Goal: Task Accomplishment & Management: Manage account settings

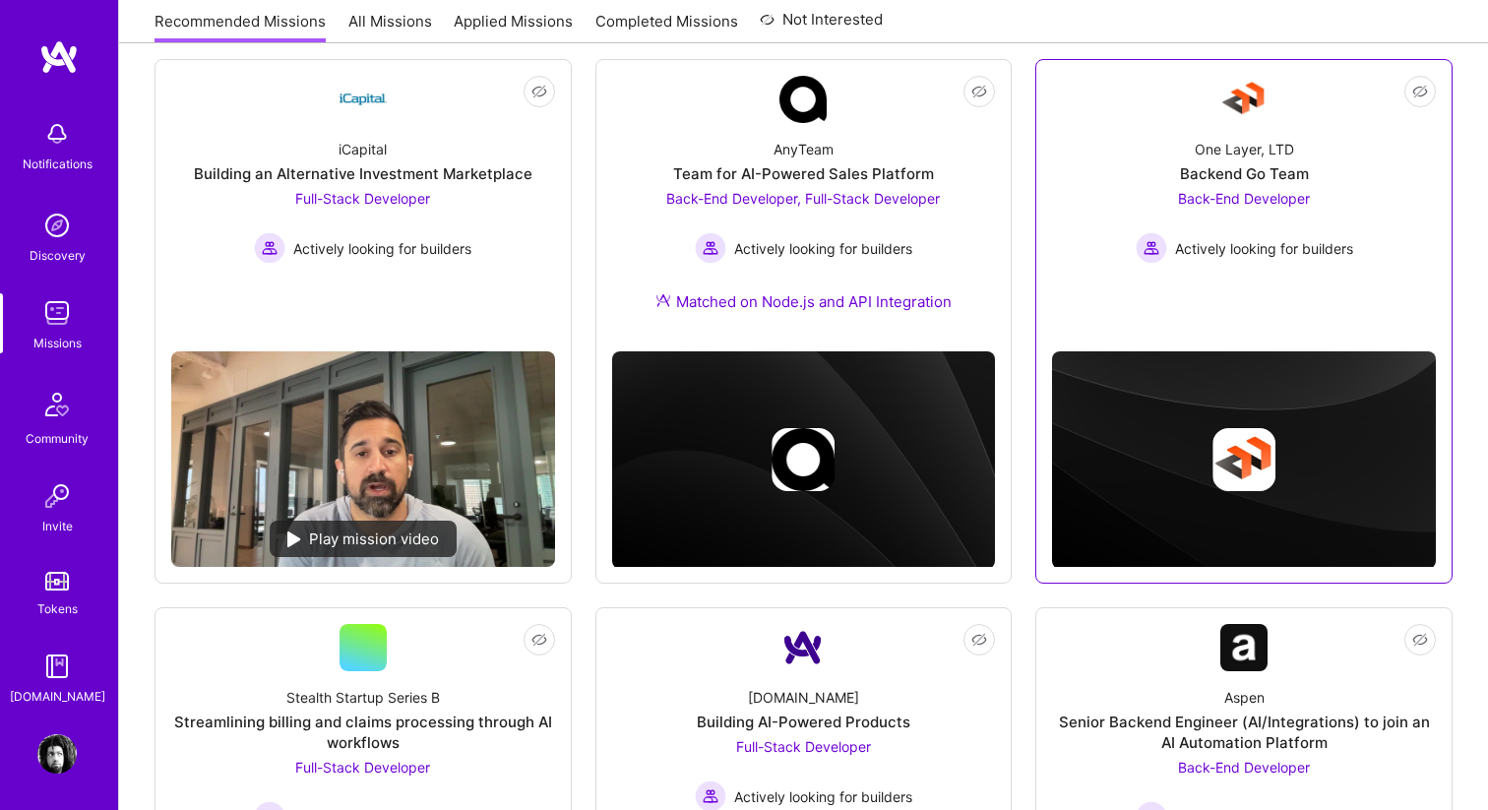
scroll to position [258, 0]
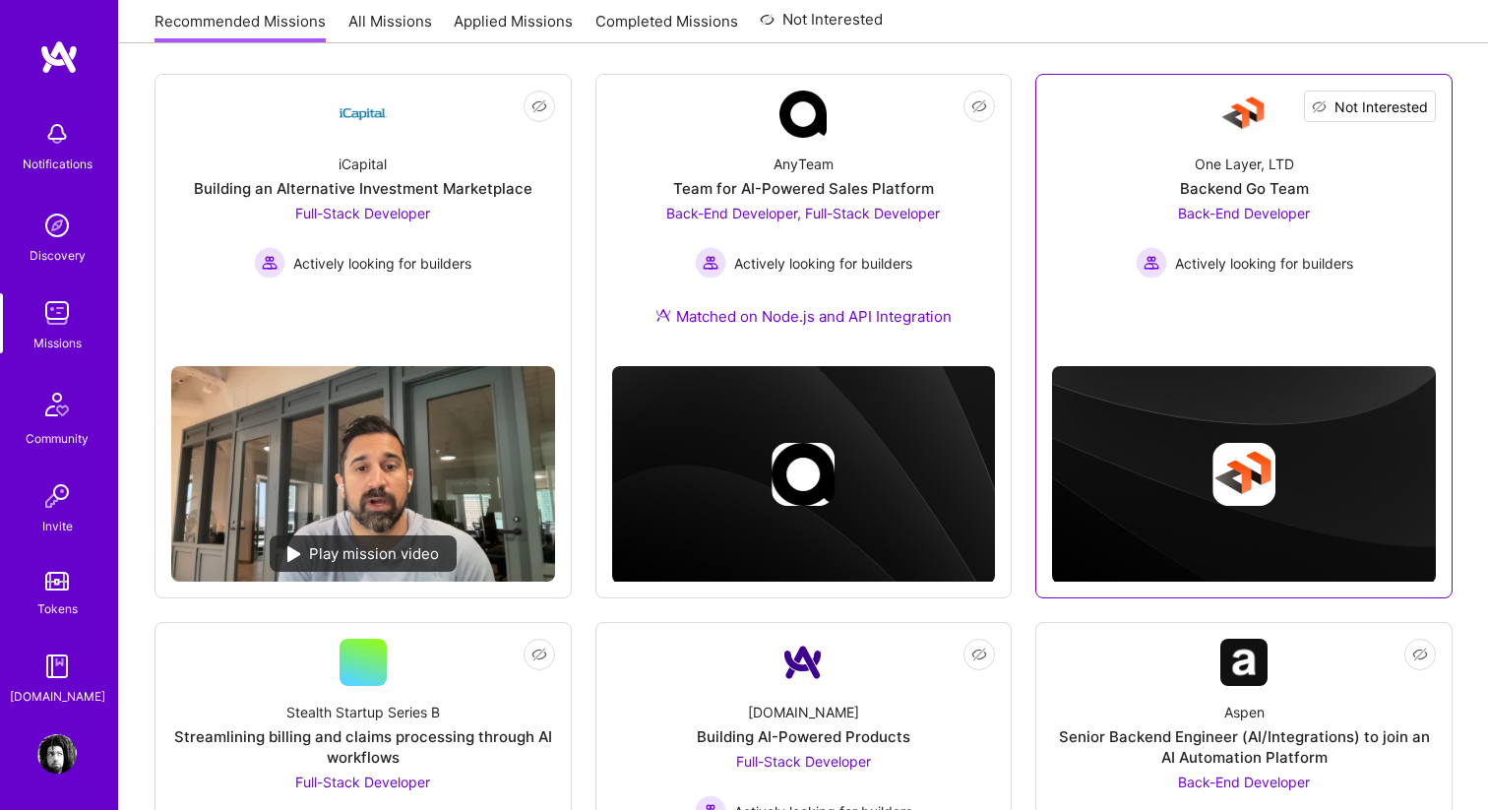
click at [1409, 110] on span "Not Interested" at bounding box center [1380, 106] width 93 height 21
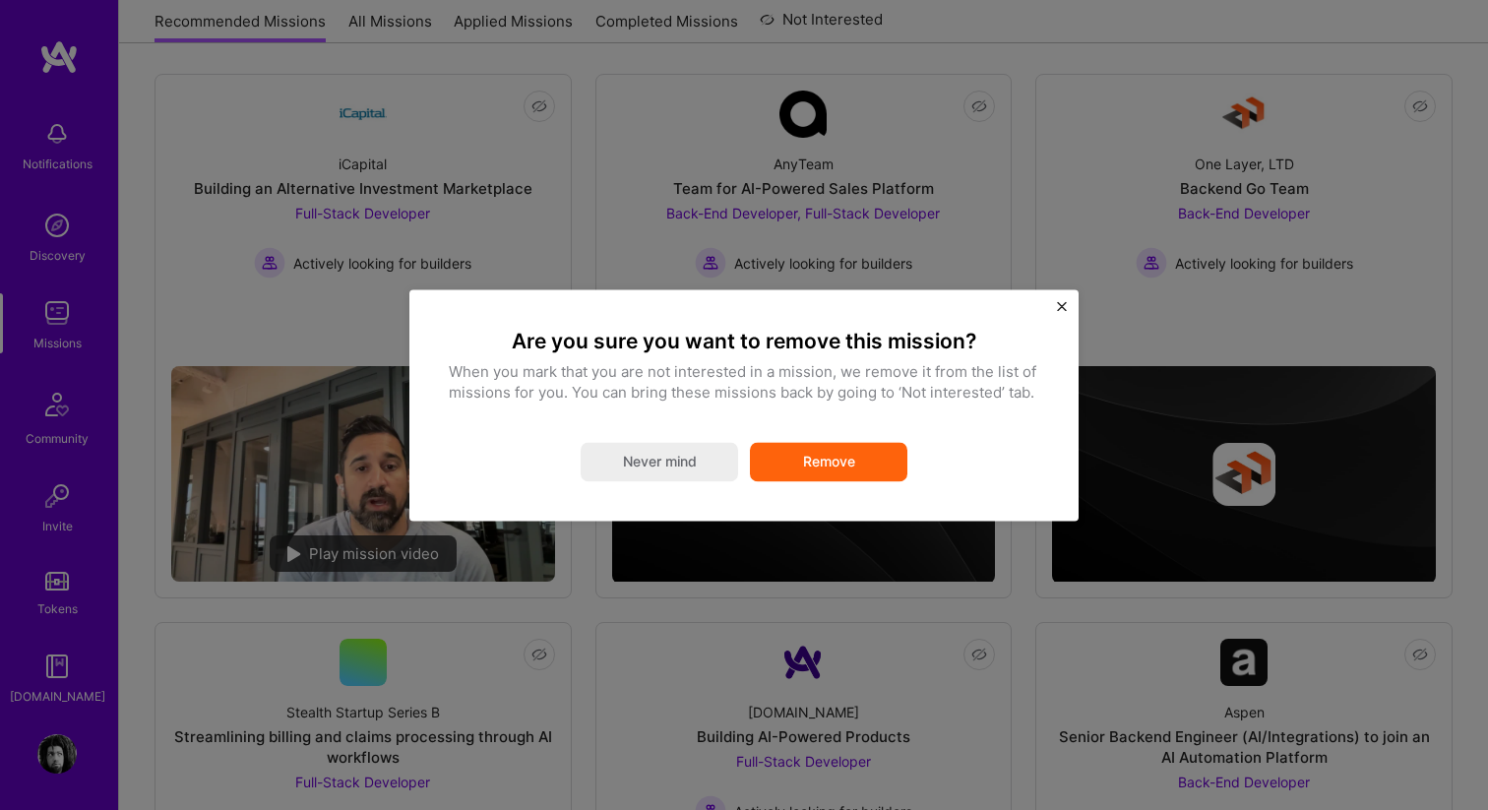
click at [827, 460] on button "Remove" at bounding box center [828, 461] width 157 height 39
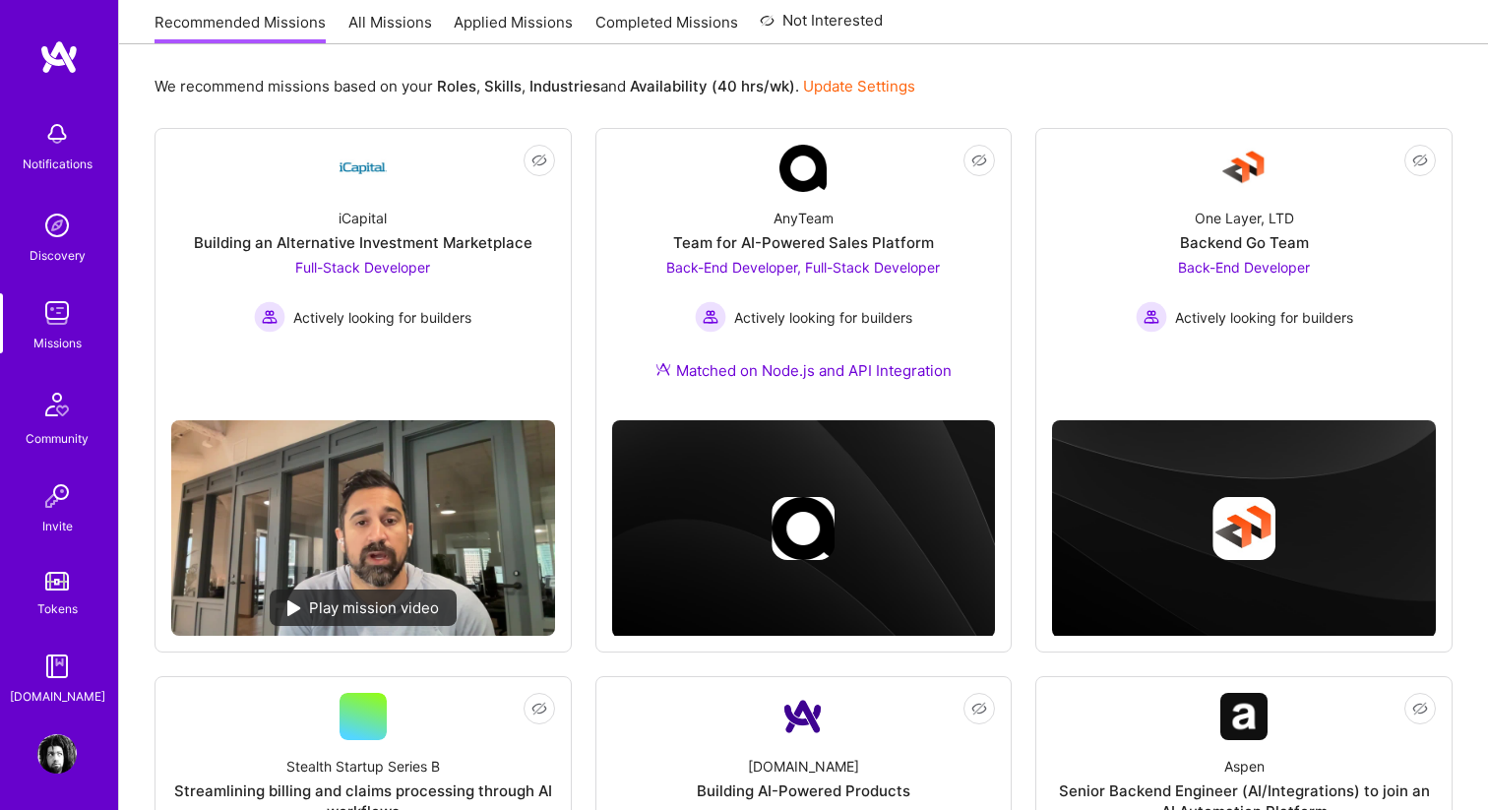
scroll to position [0, 0]
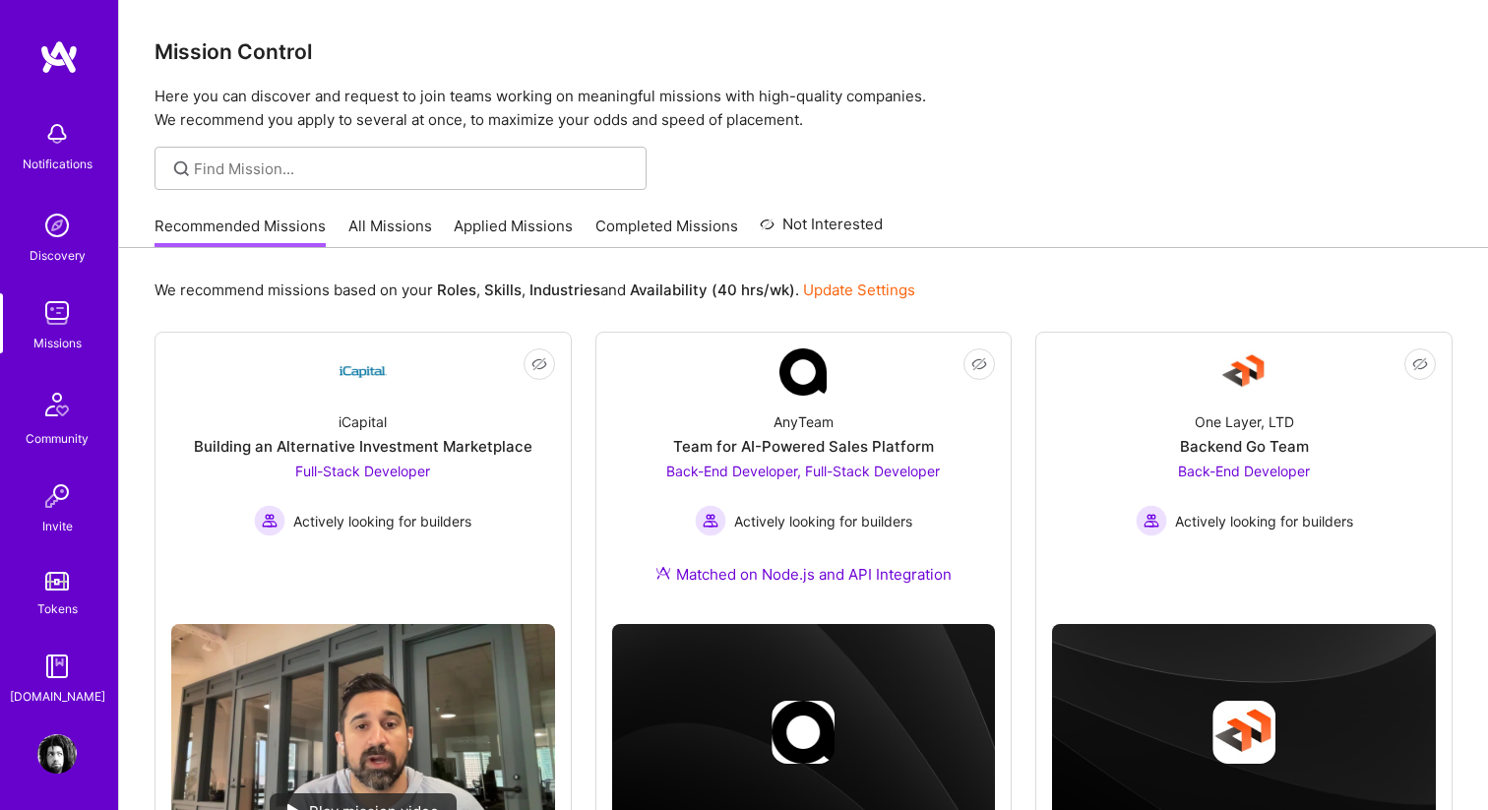
click at [820, 285] on link "Update Settings" at bounding box center [859, 289] width 112 height 19
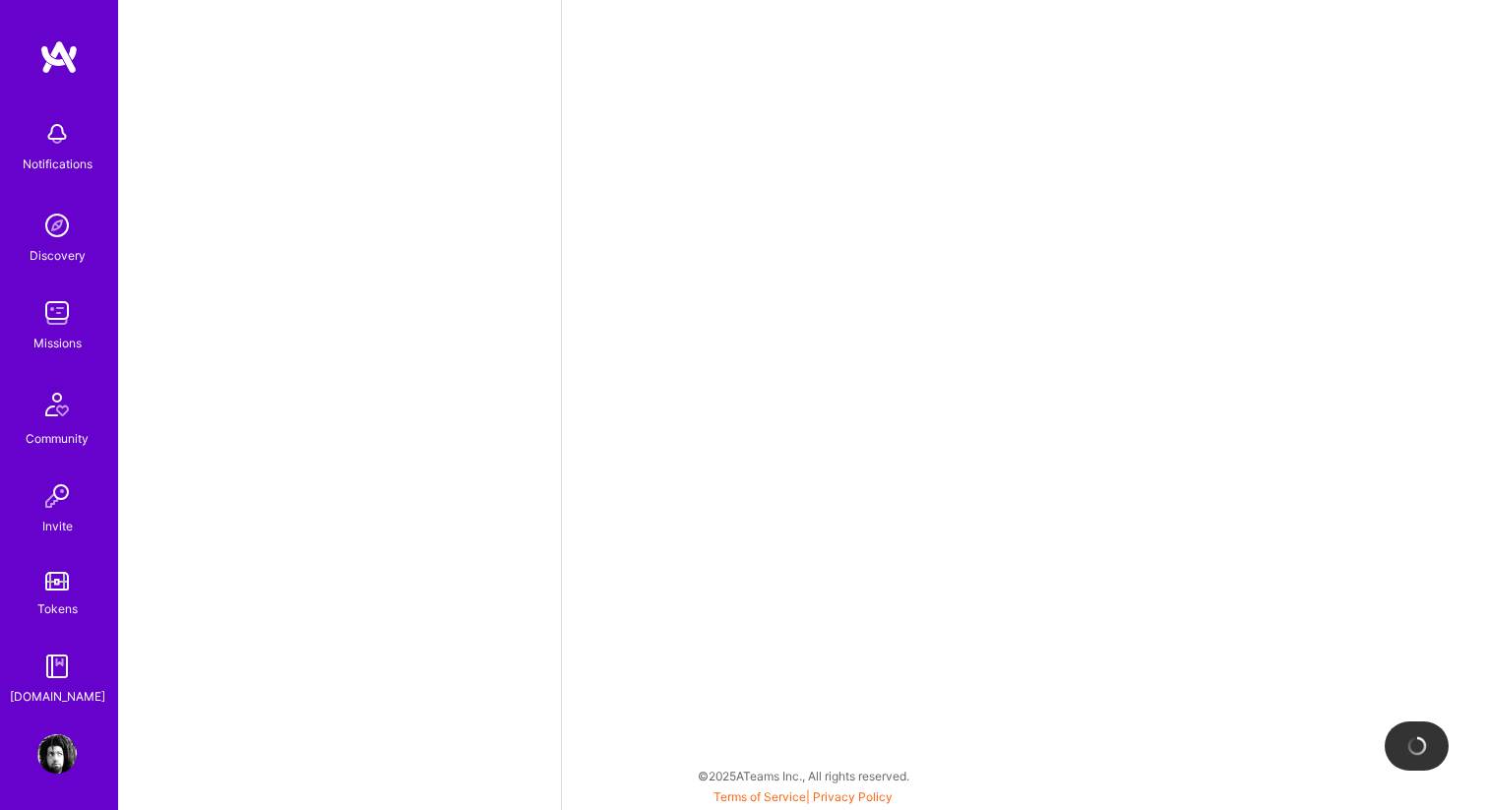
scroll to position [807, 0]
select select "US"
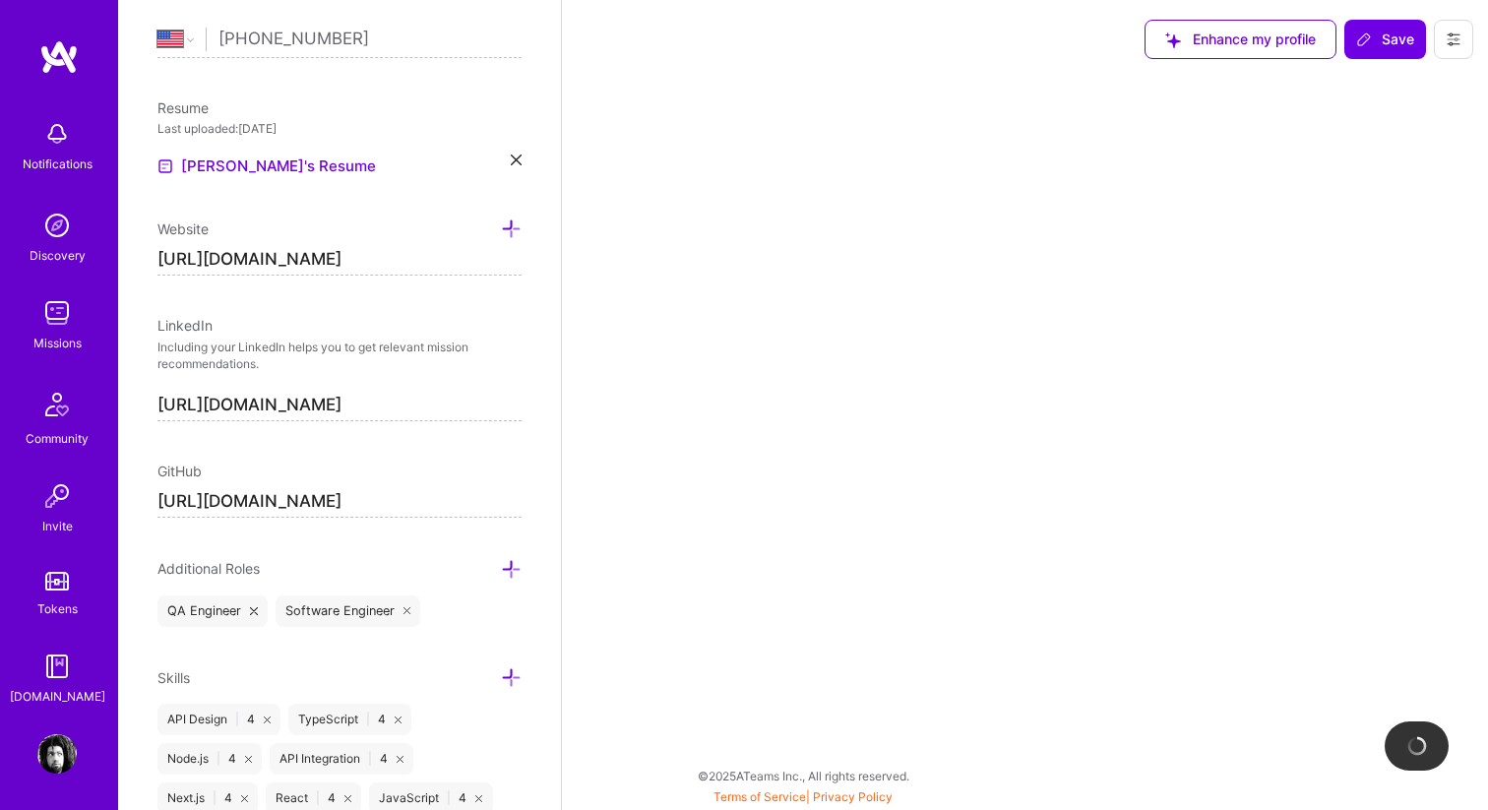
select select "Right Now"
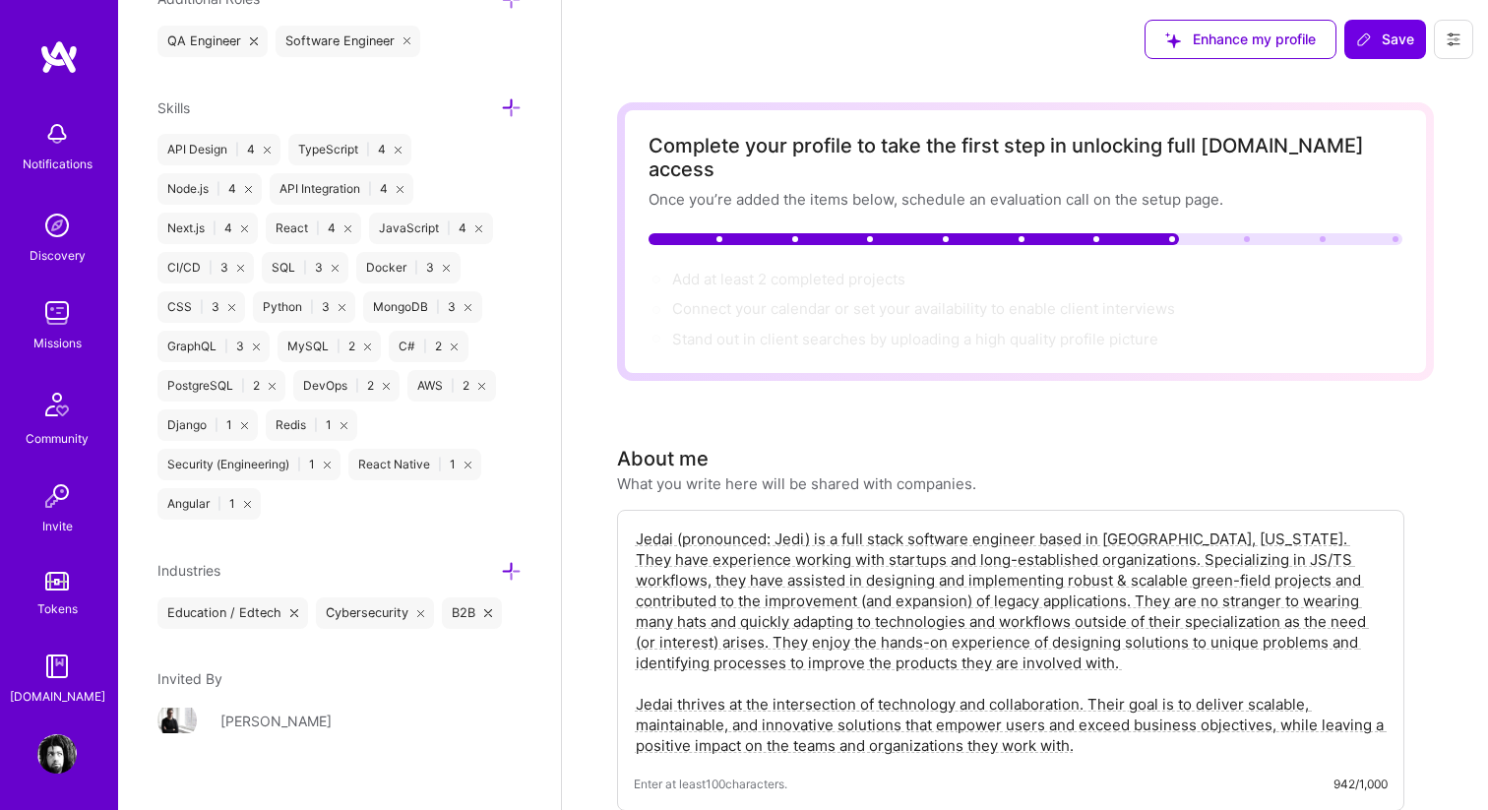
scroll to position [1407, 0]
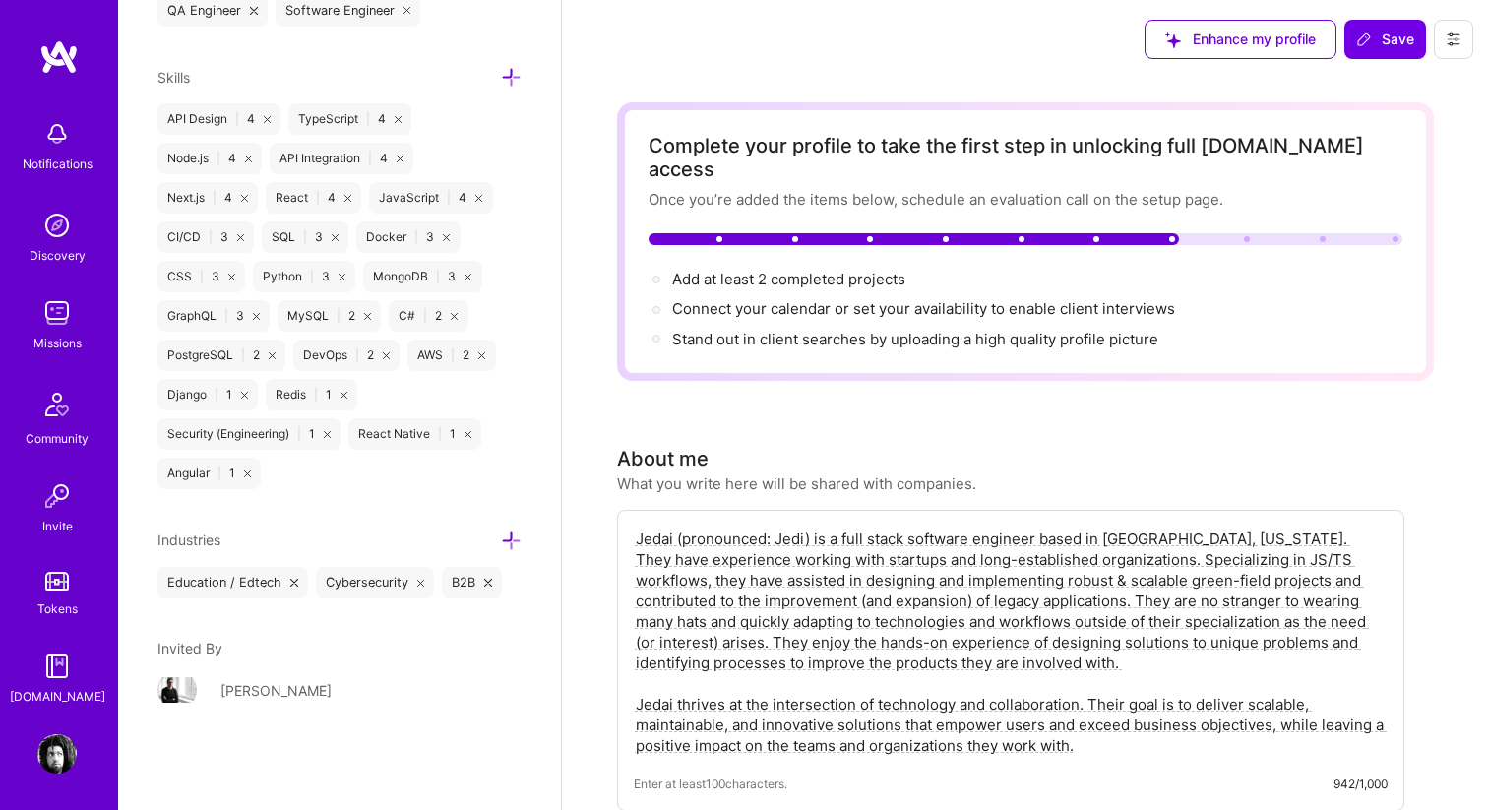
click at [504, 545] on icon at bounding box center [511, 540] width 21 height 21
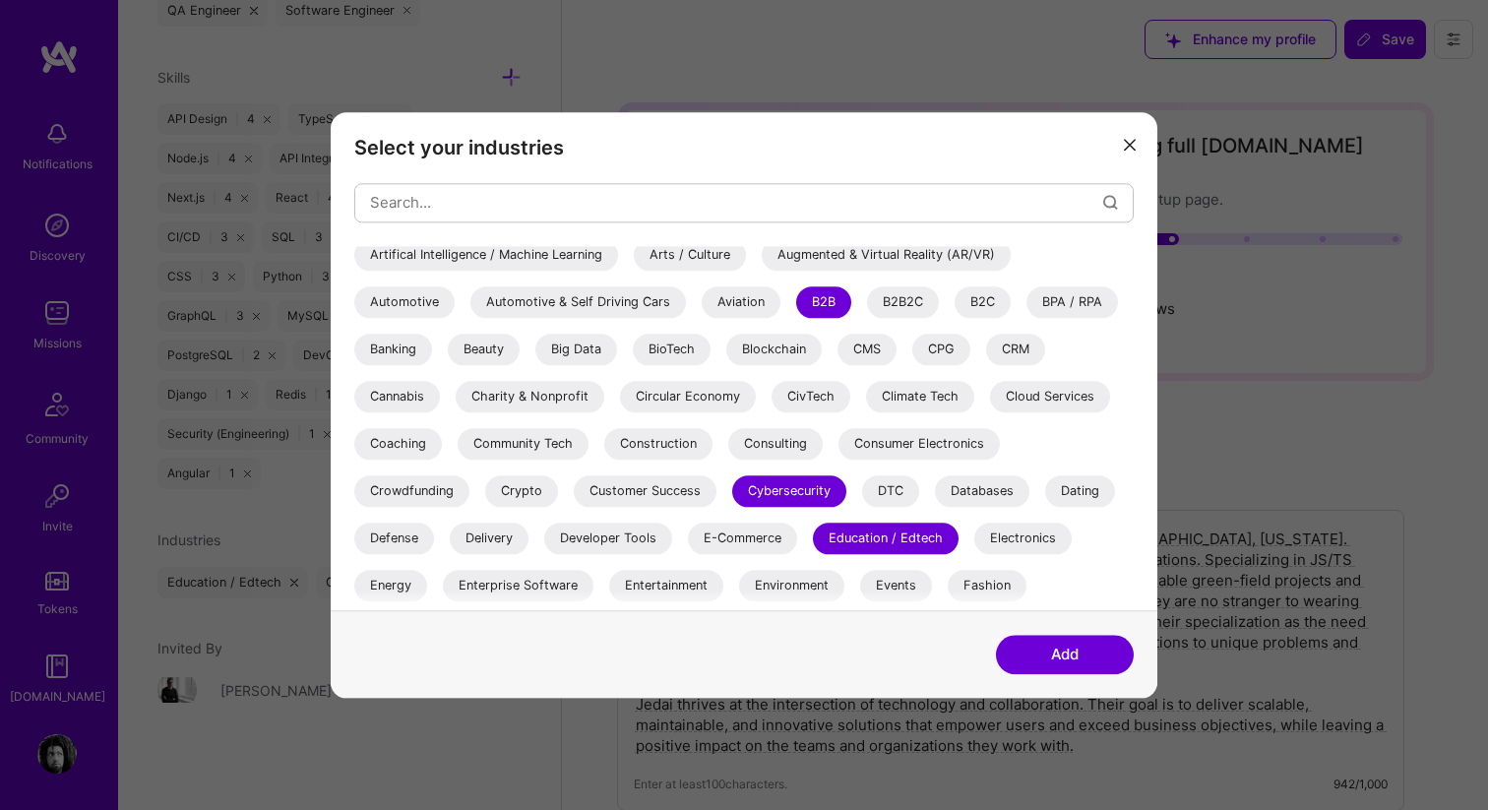
scroll to position [97, 0]
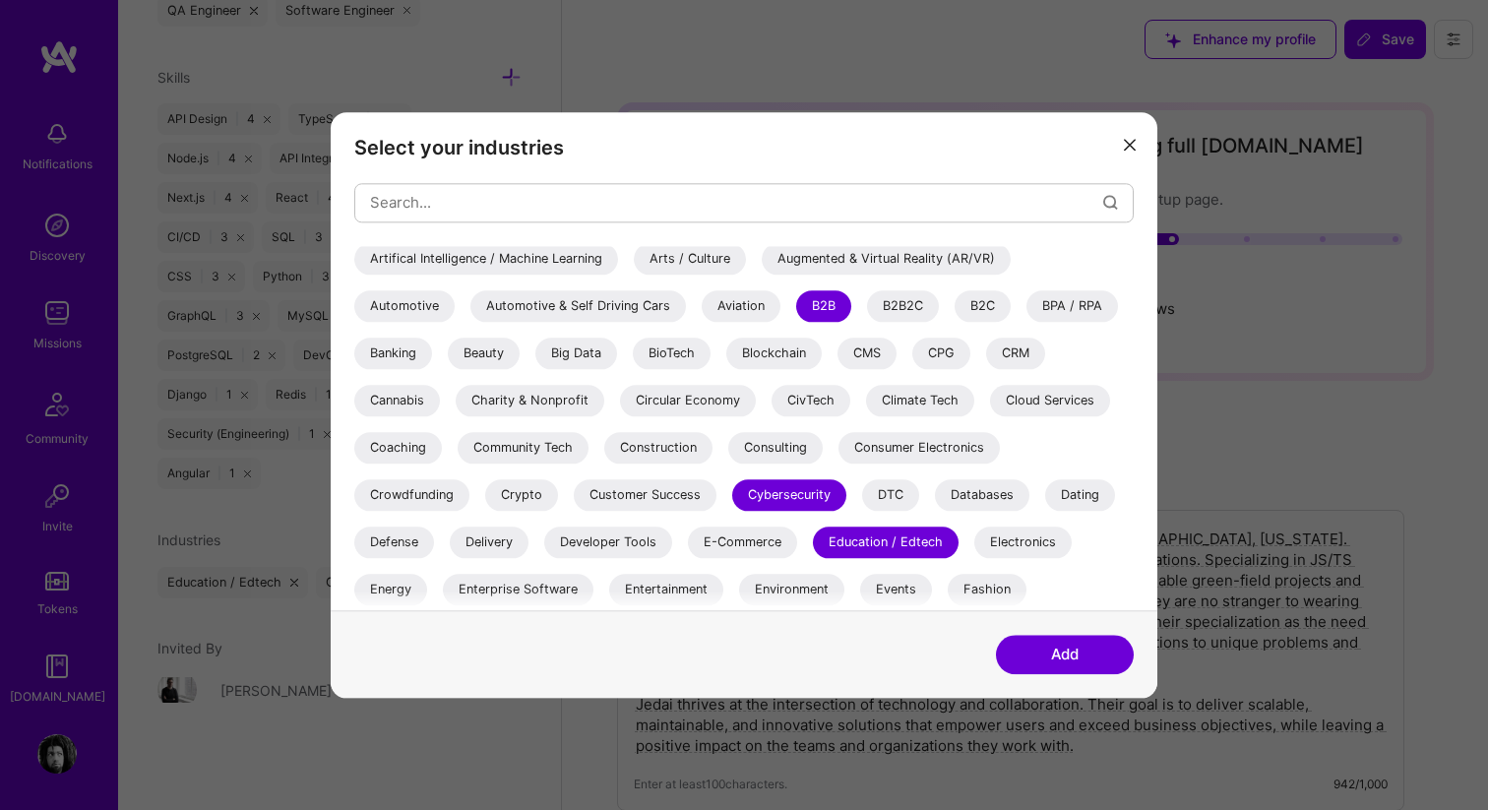
click at [975, 305] on div "B2C" at bounding box center [983, 305] width 56 height 31
click at [886, 309] on div "B2B2C" at bounding box center [903, 305] width 72 height 31
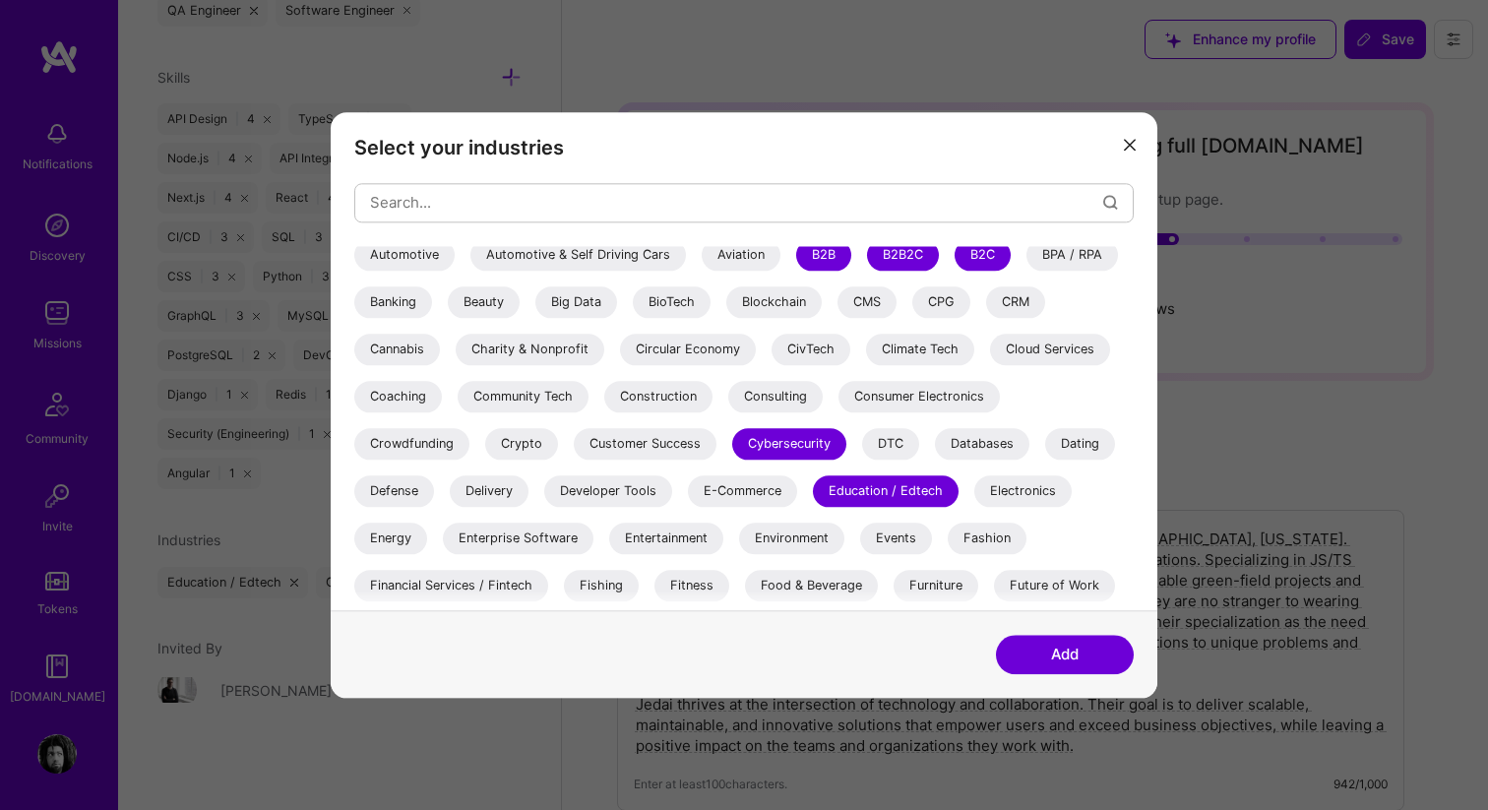
scroll to position [152, 0]
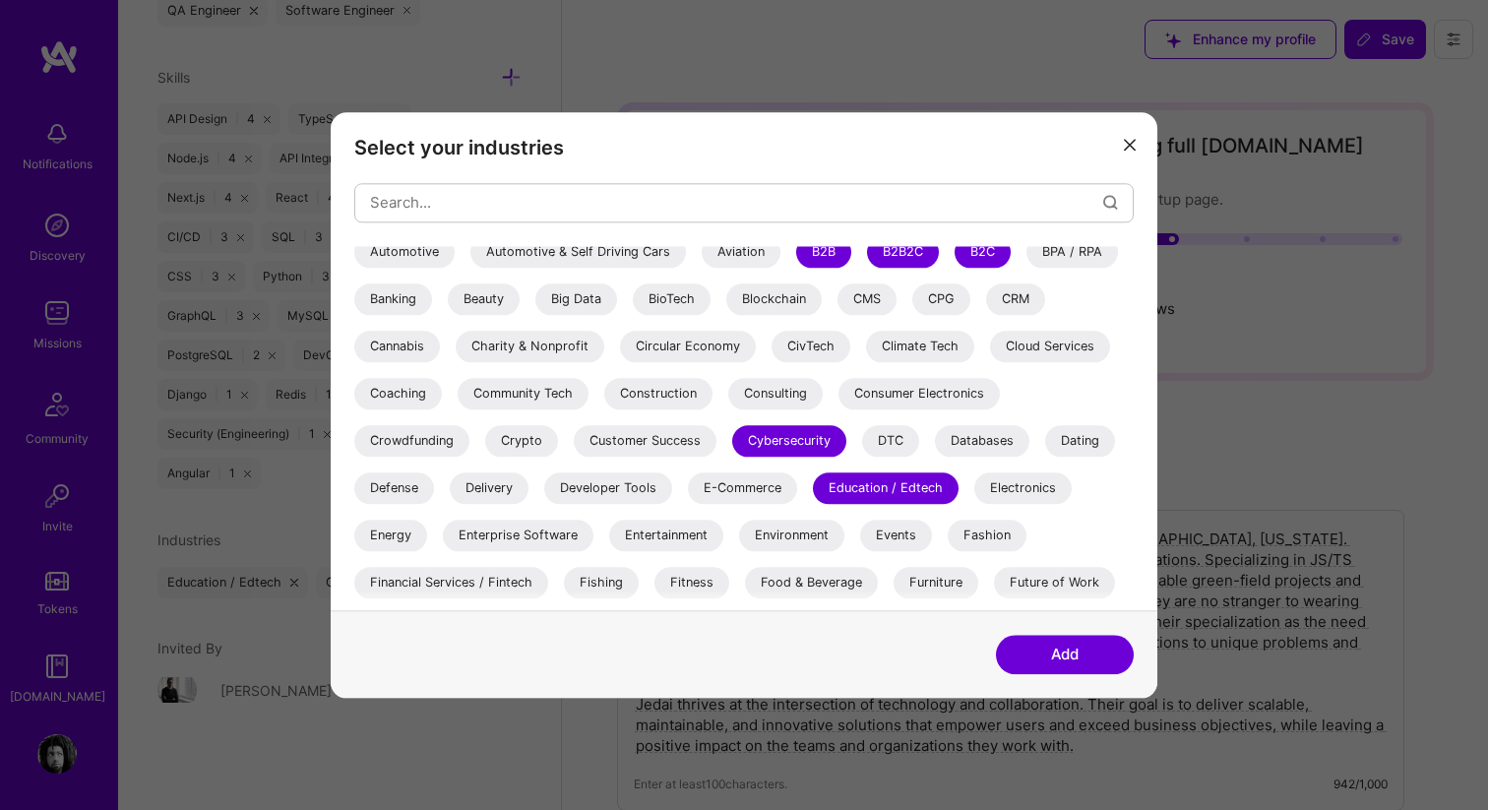
click at [394, 353] on div "Cannabis" at bounding box center [397, 346] width 86 height 31
click at [495, 349] on div "Charity & Nonprofit" at bounding box center [530, 346] width 149 height 31
click at [905, 397] on div "Consumer Electronics" at bounding box center [918, 393] width 161 height 31
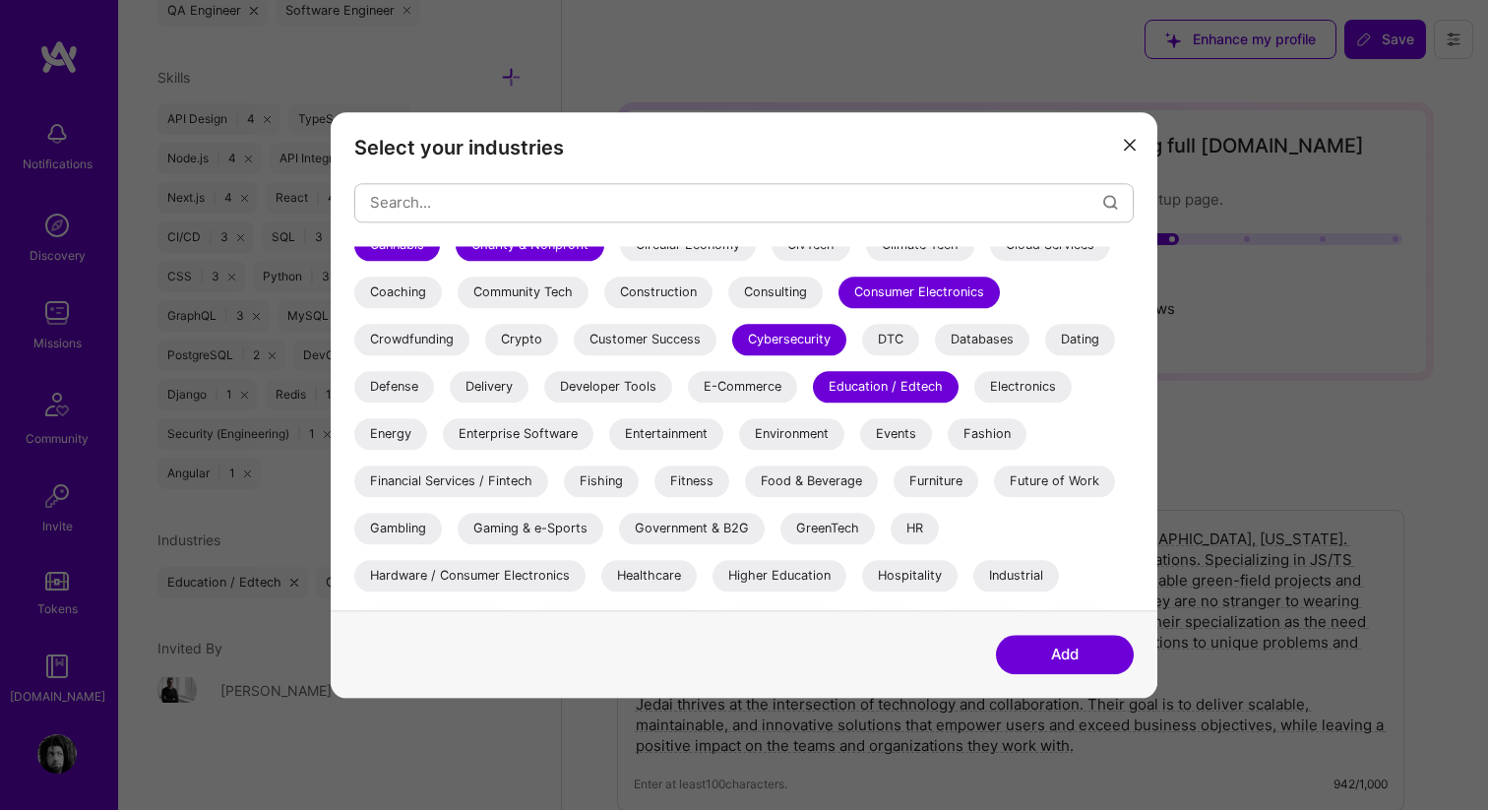
scroll to position [259, 0]
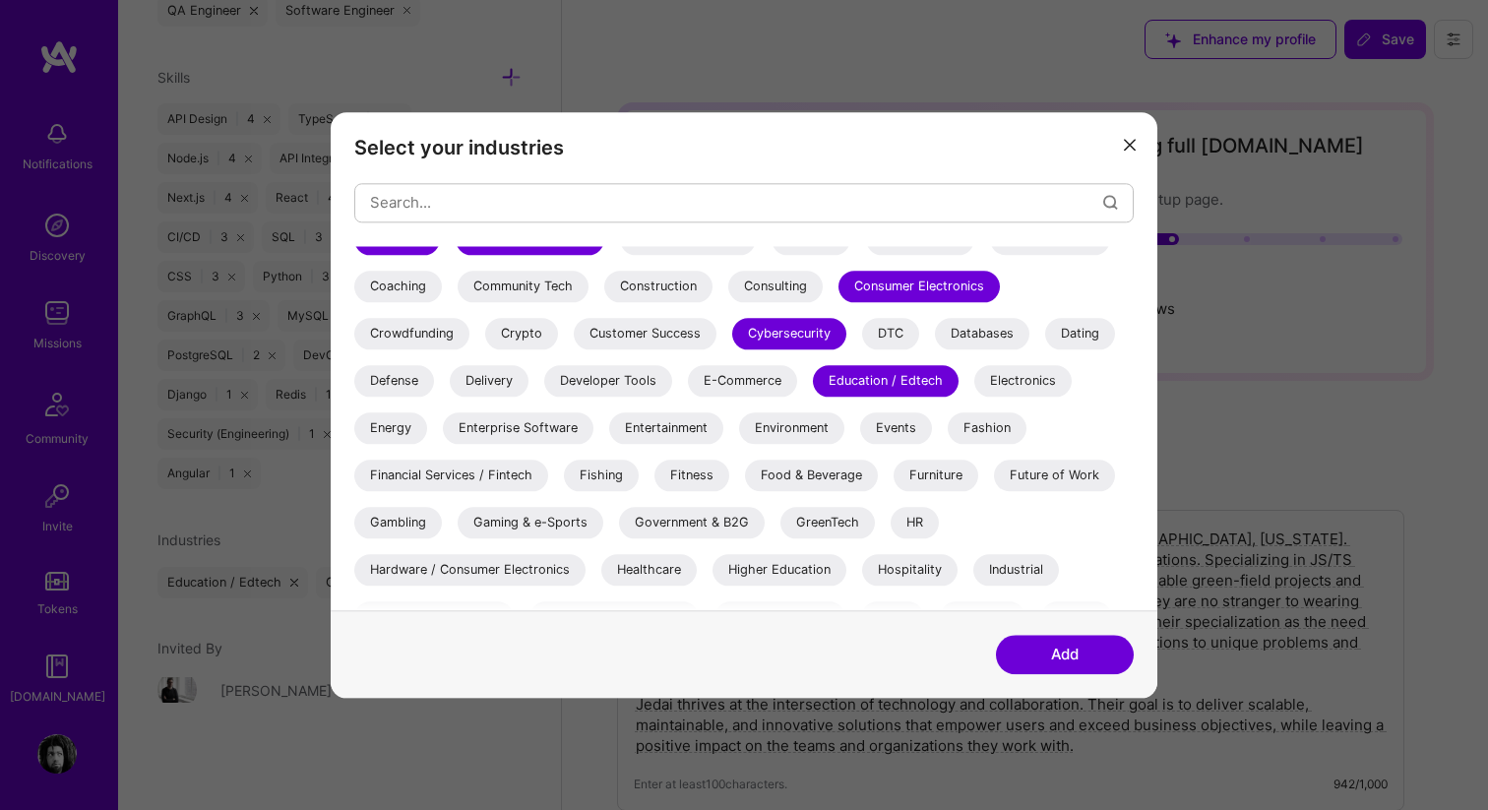
click at [561, 279] on div "Community Tech" at bounding box center [523, 286] width 131 height 31
click at [395, 278] on div "Coaching" at bounding box center [398, 286] width 88 height 31
click at [599, 339] on div "Customer Success" at bounding box center [645, 333] width 143 height 31
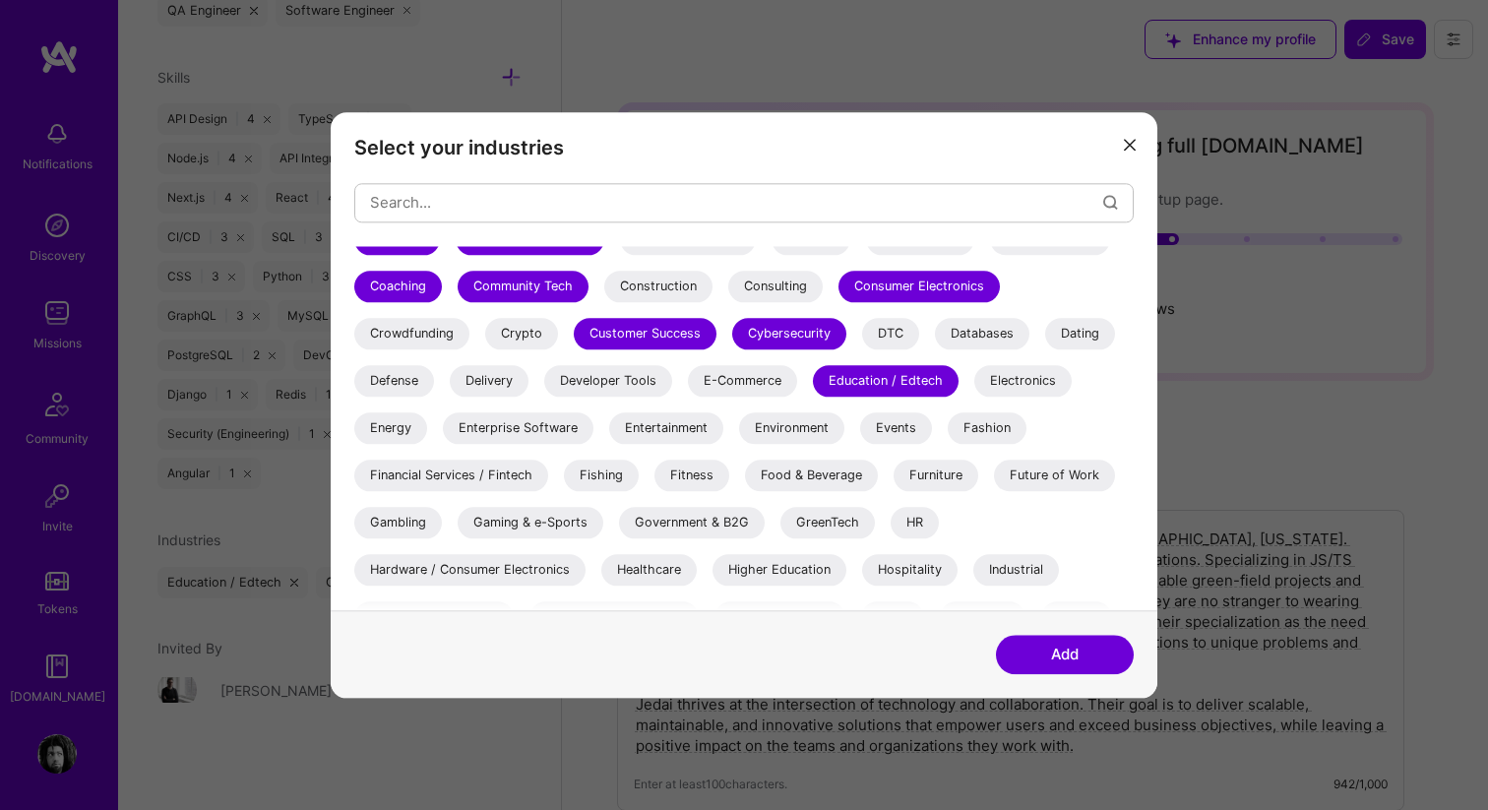
click at [436, 339] on div "Crowdfunding" at bounding box center [411, 333] width 115 height 31
click at [1089, 331] on div "Dating" at bounding box center [1080, 333] width 70 height 31
click at [996, 381] on div "Electronics" at bounding box center [1022, 380] width 97 height 31
click at [711, 392] on div "E-Commerce" at bounding box center [742, 380] width 109 height 31
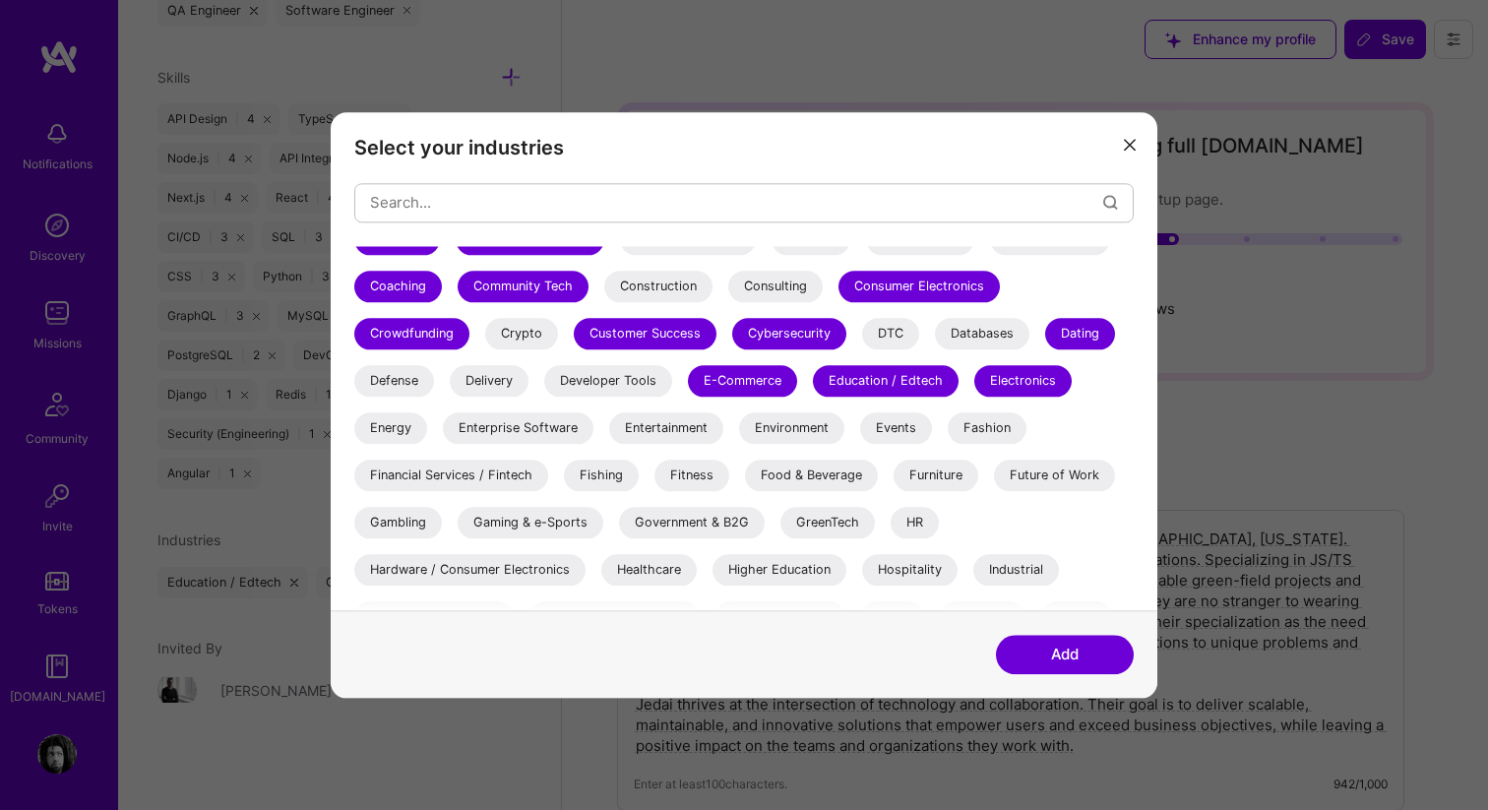
click at [636, 393] on div "Developer Tools" at bounding box center [608, 380] width 128 height 31
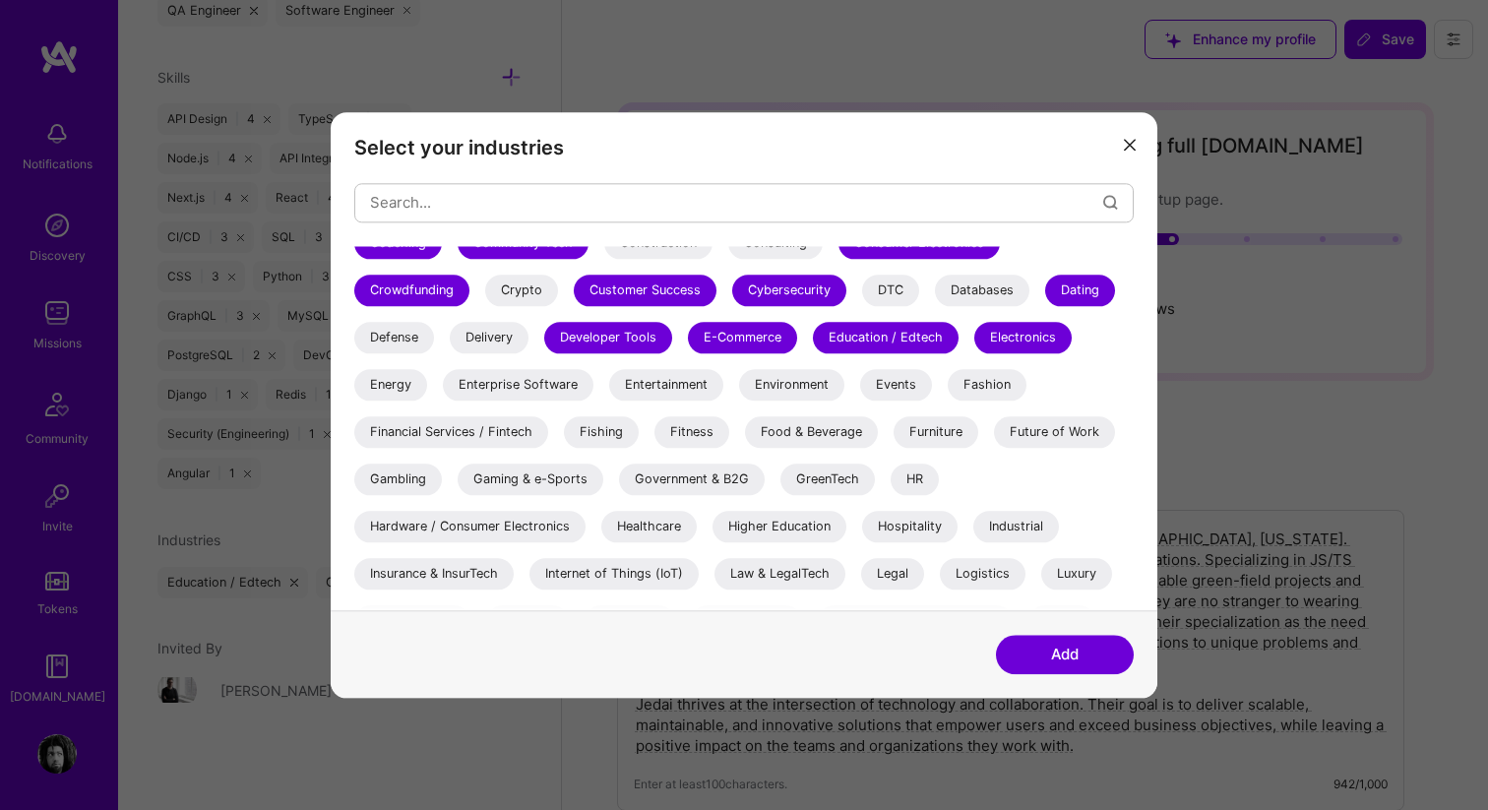
scroll to position [327, 0]
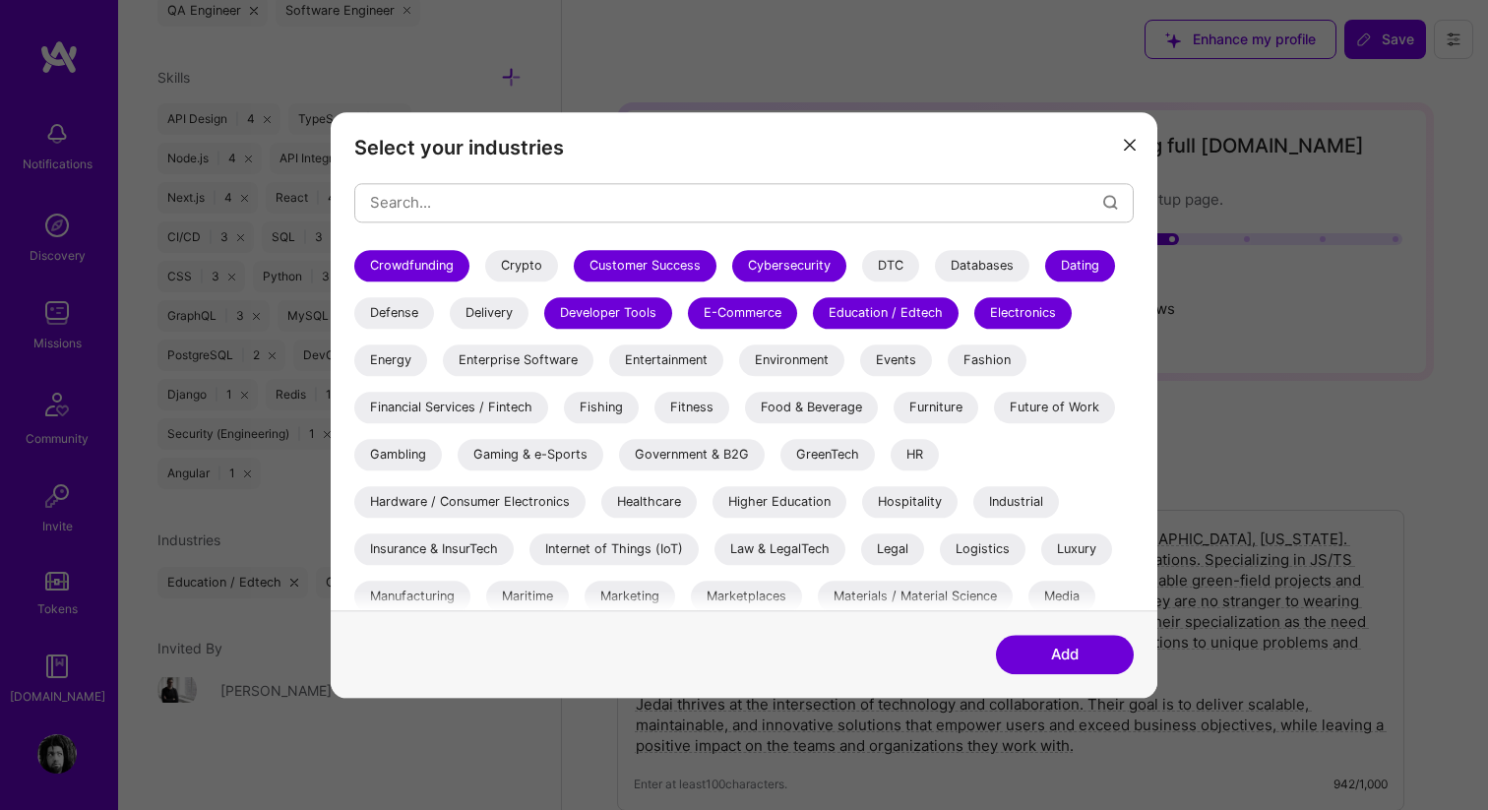
click at [571, 357] on div "Enterprise Software" at bounding box center [518, 359] width 151 height 31
click at [691, 363] on div "Entertainment" at bounding box center [666, 359] width 114 height 31
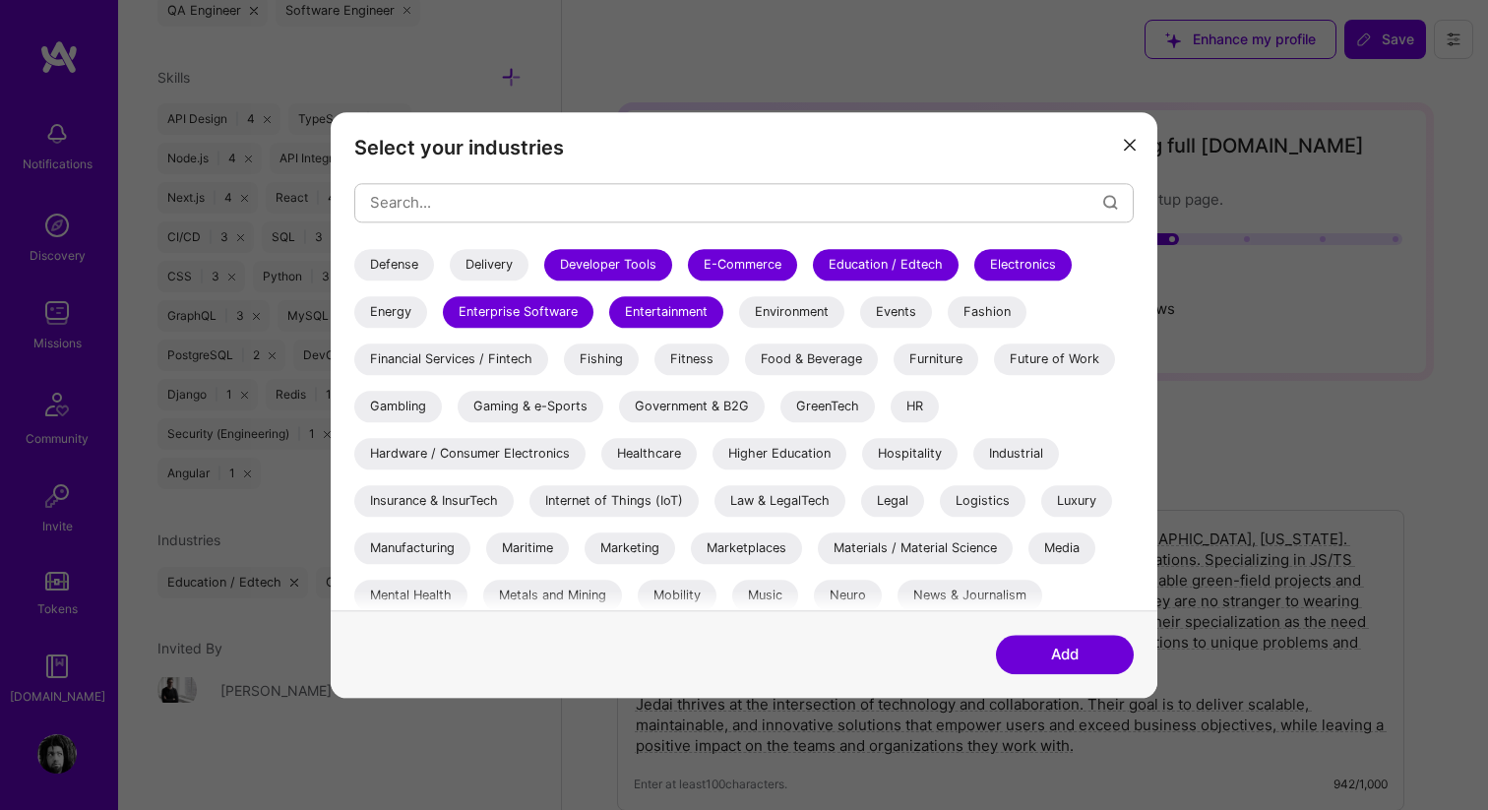
scroll to position [376, 0]
click at [1126, 140] on icon "modal" at bounding box center [1130, 146] width 12 height 12
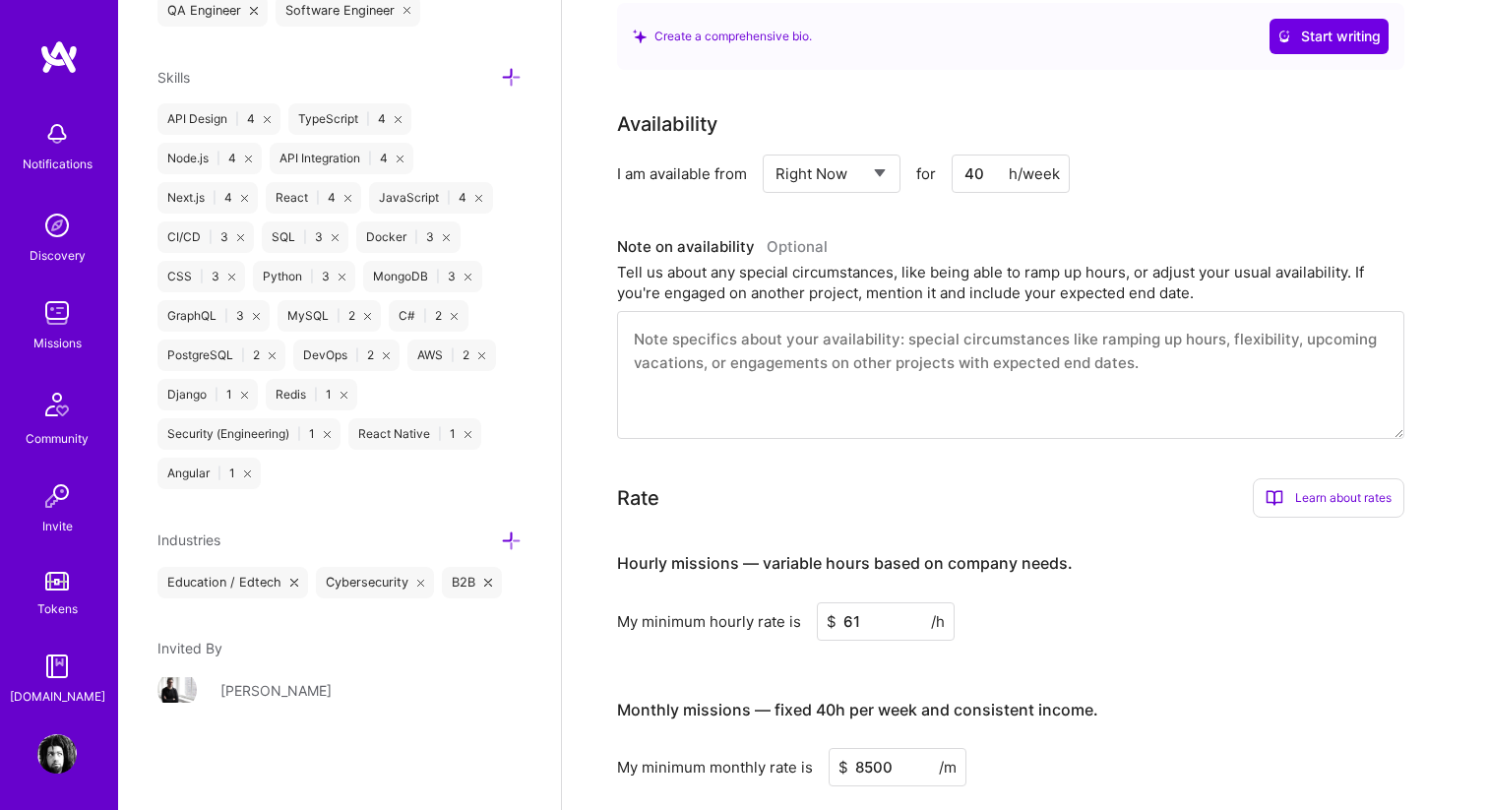
scroll to position [0, 0]
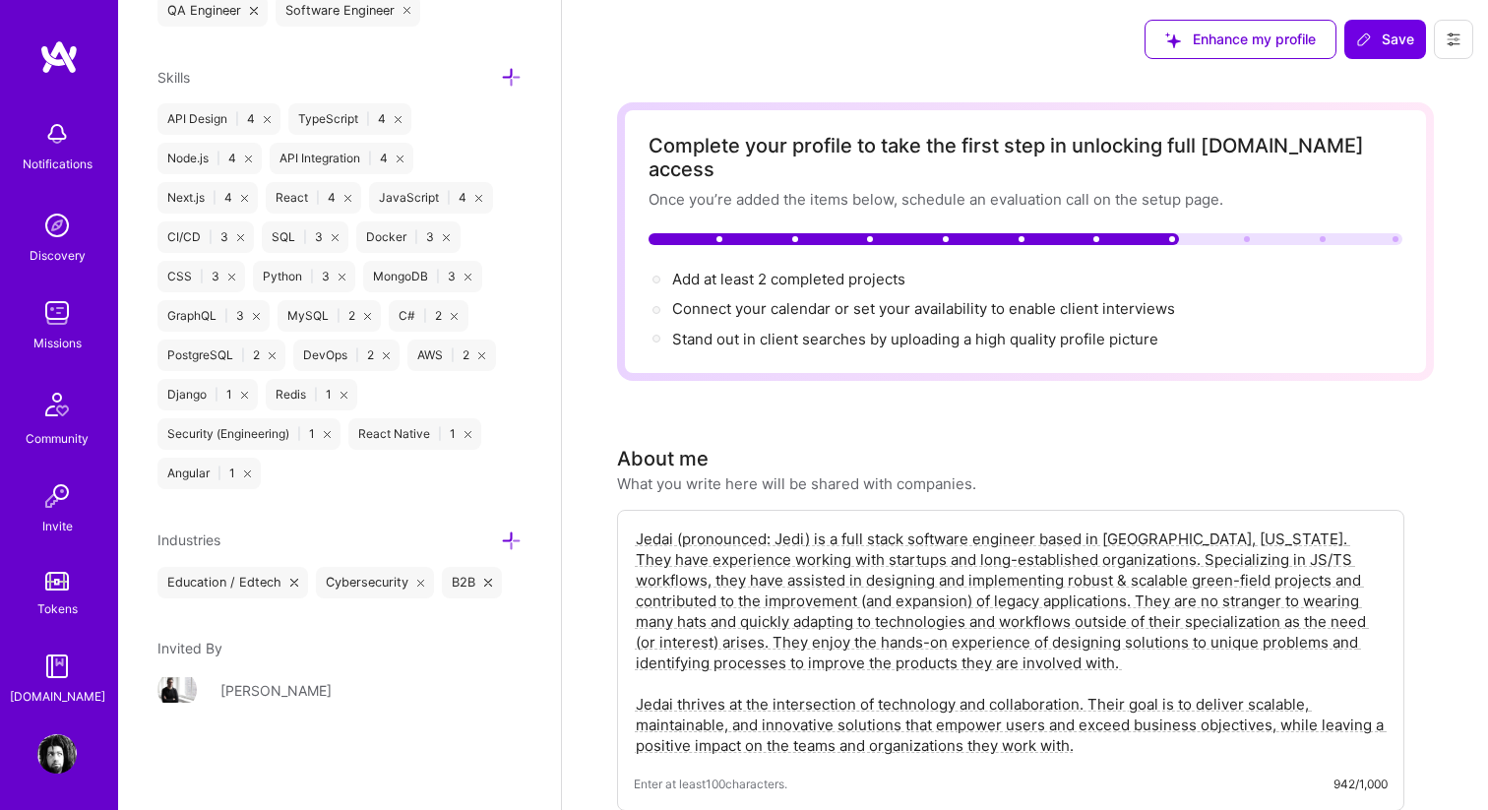
click at [58, 328] on img at bounding box center [56, 312] width 39 height 39
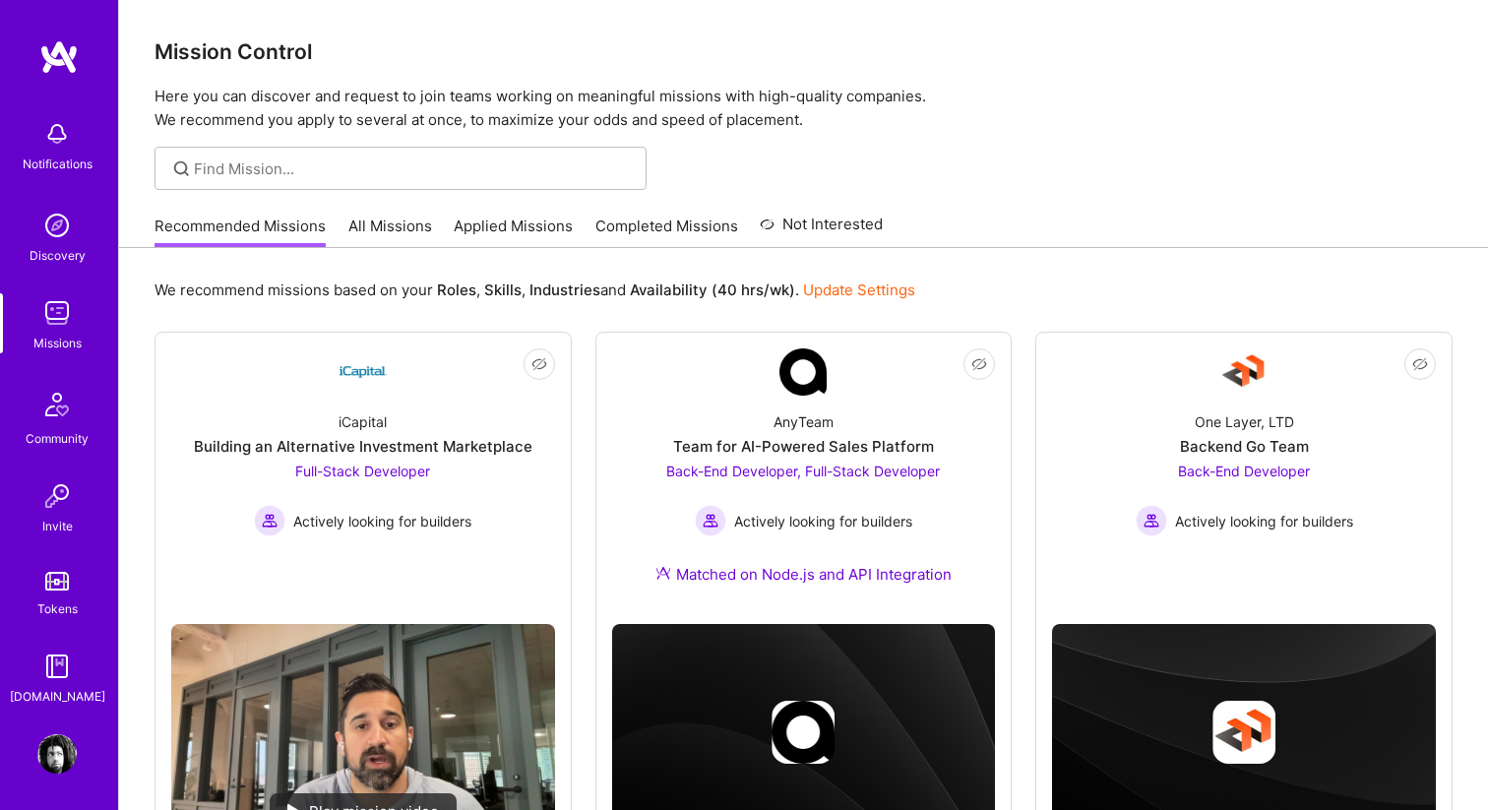
click at [413, 222] on link "All Missions" at bounding box center [390, 232] width 84 height 32
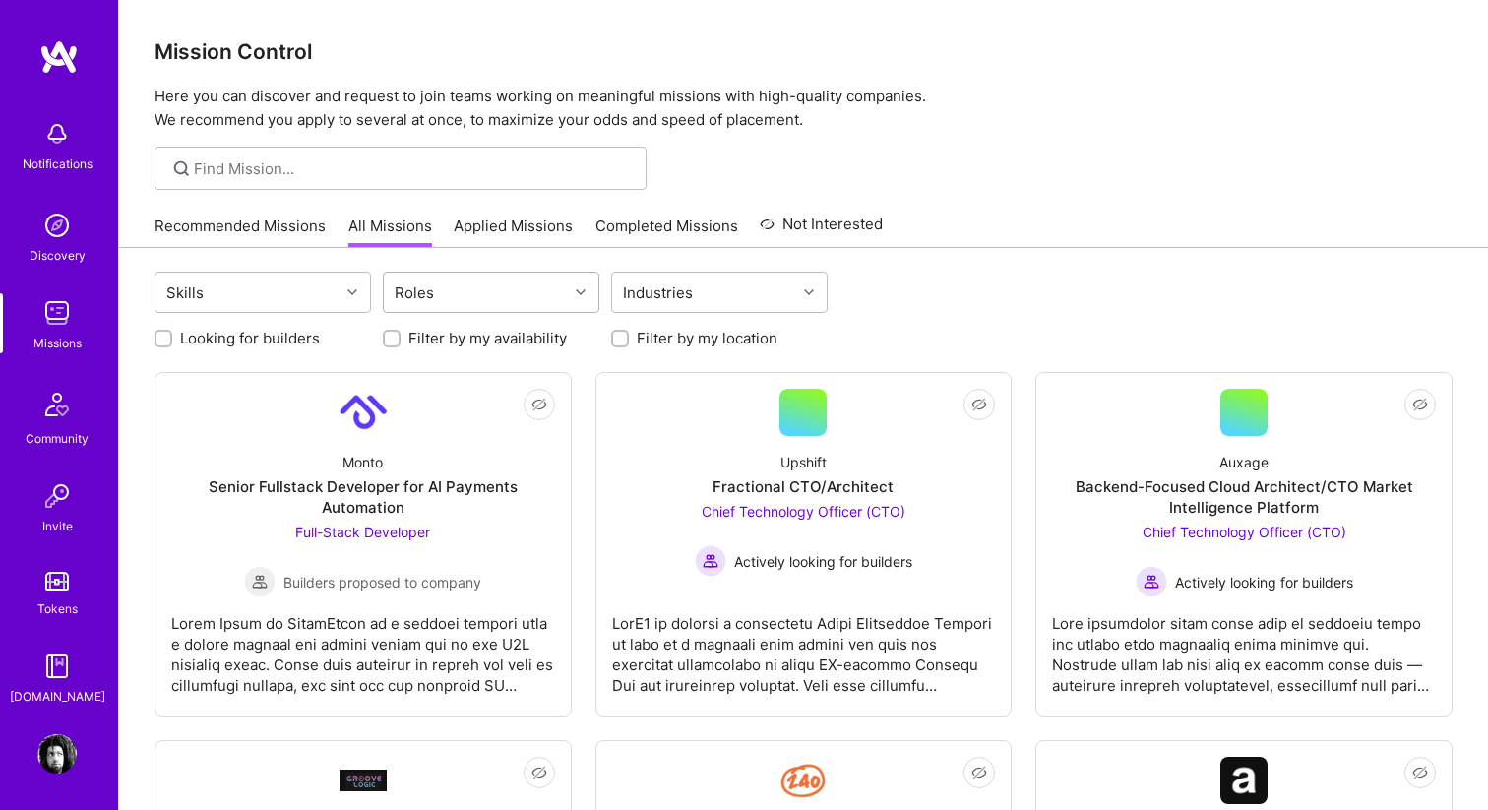
click at [531, 303] on div "Roles" at bounding box center [476, 292] width 184 height 39
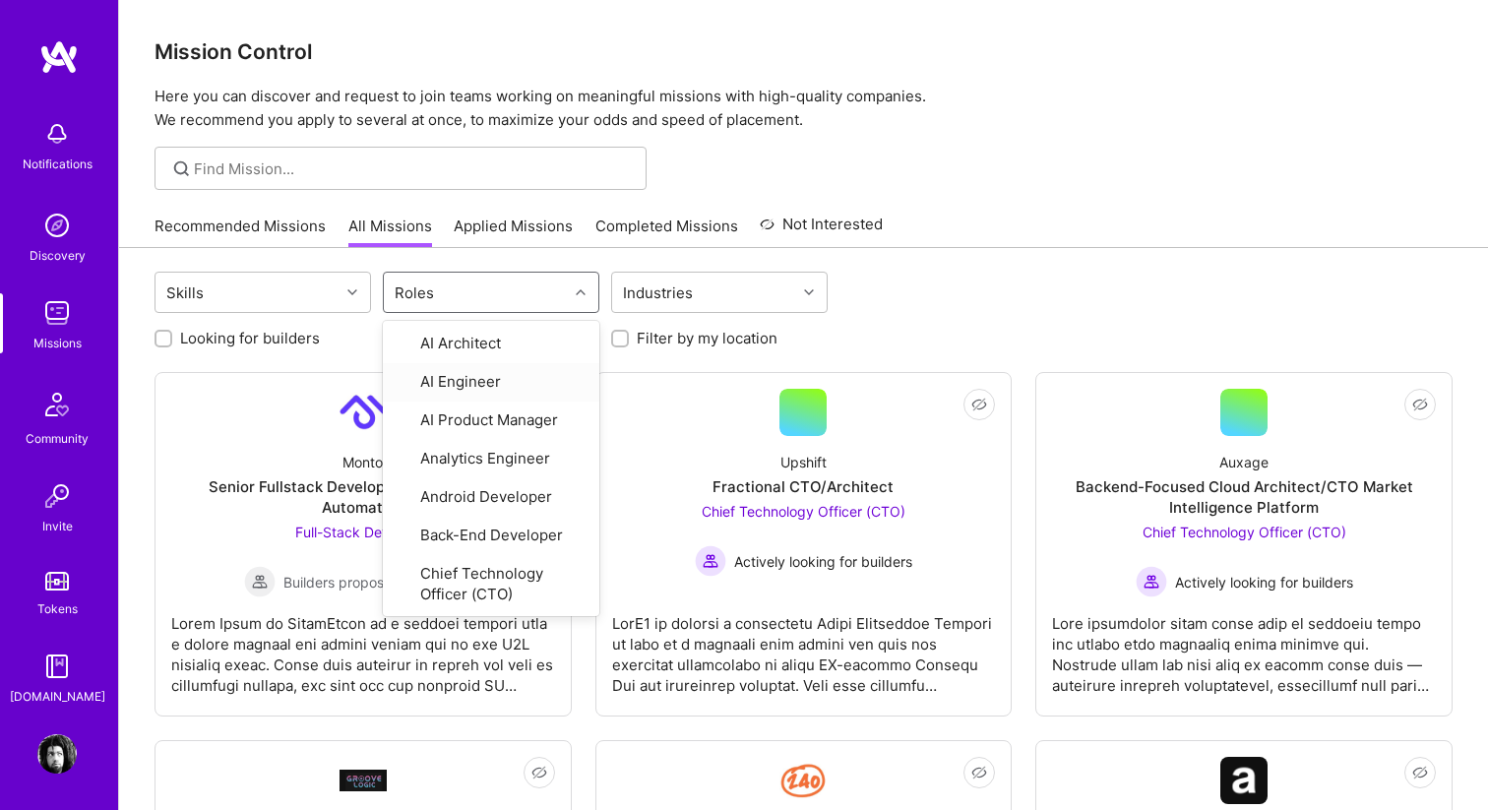
click at [896, 347] on div "Looking for builders Filter by my availability Filter by my location" at bounding box center [803, 333] width 1298 height 31
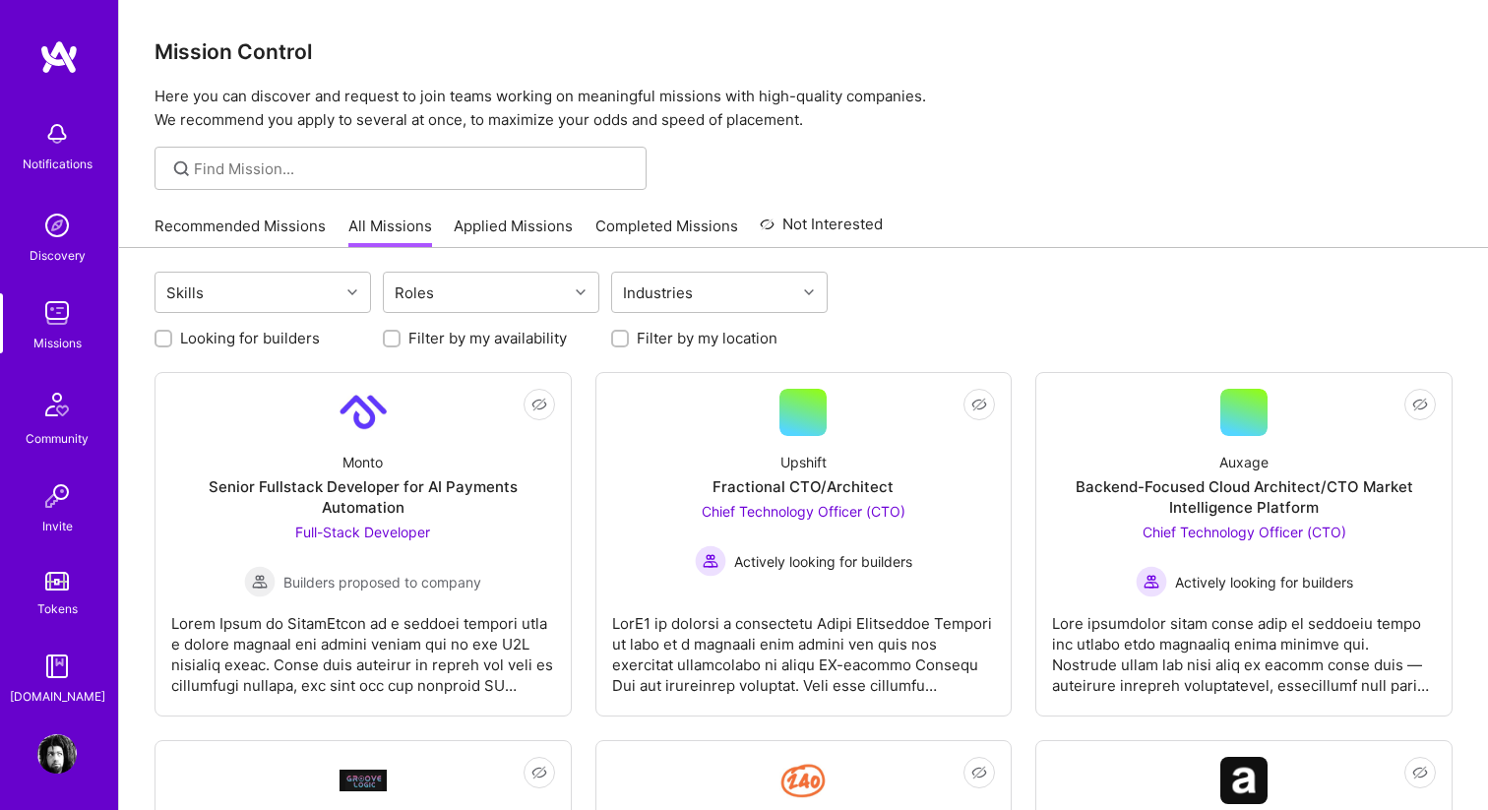
click at [448, 332] on label "Filter by my availability" at bounding box center [487, 338] width 158 height 21
click at [401, 333] on input "Filter by my availability" at bounding box center [394, 340] width 14 height 14
click at [448, 332] on label "Filter by my availability" at bounding box center [487, 338] width 158 height 21
click at [402, 332] on input "Filter by my availability" at bounding box center [394, 340] width 18 height 18
checkbox input "false"
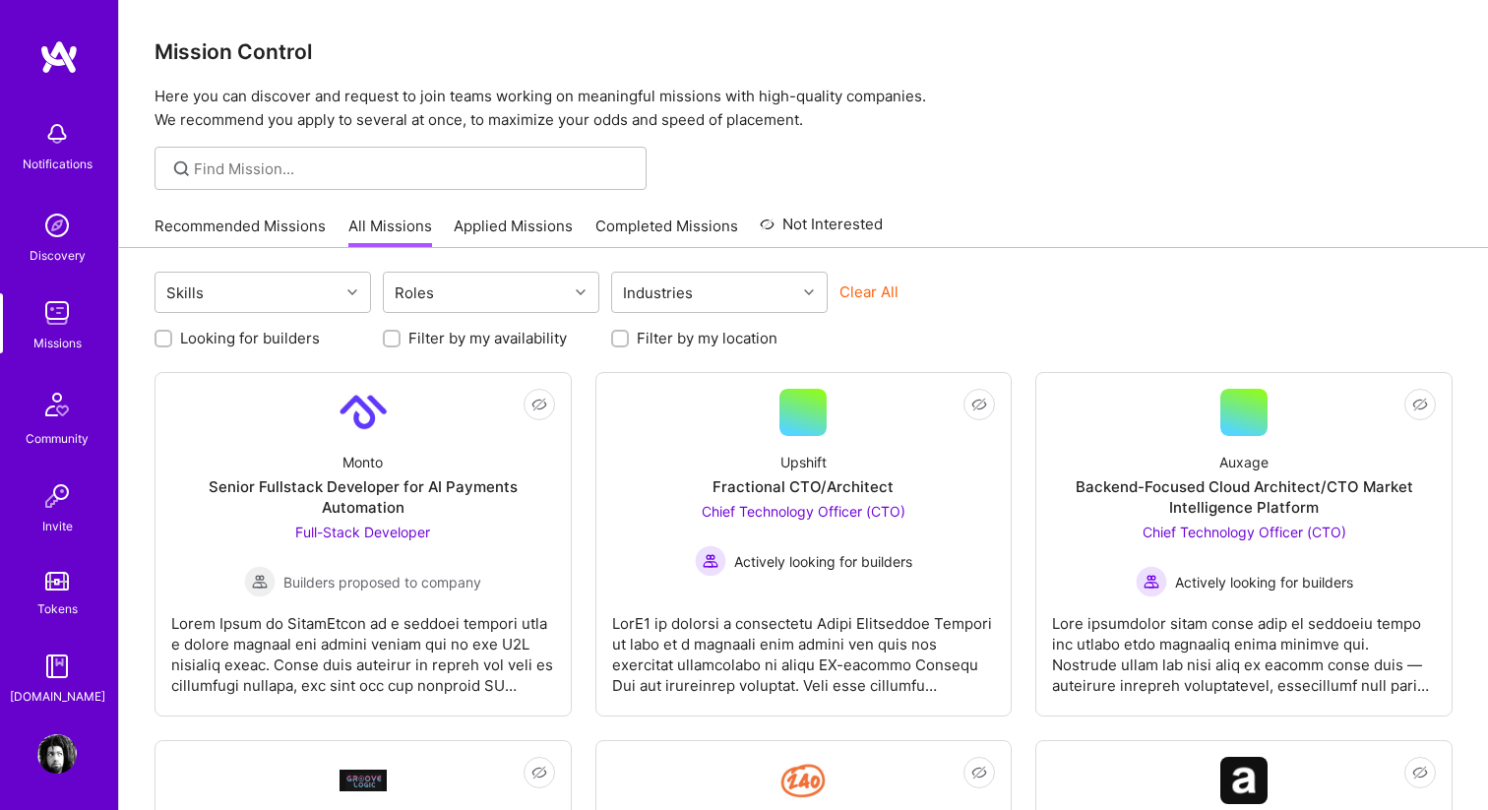
scroll to position [1, 0]
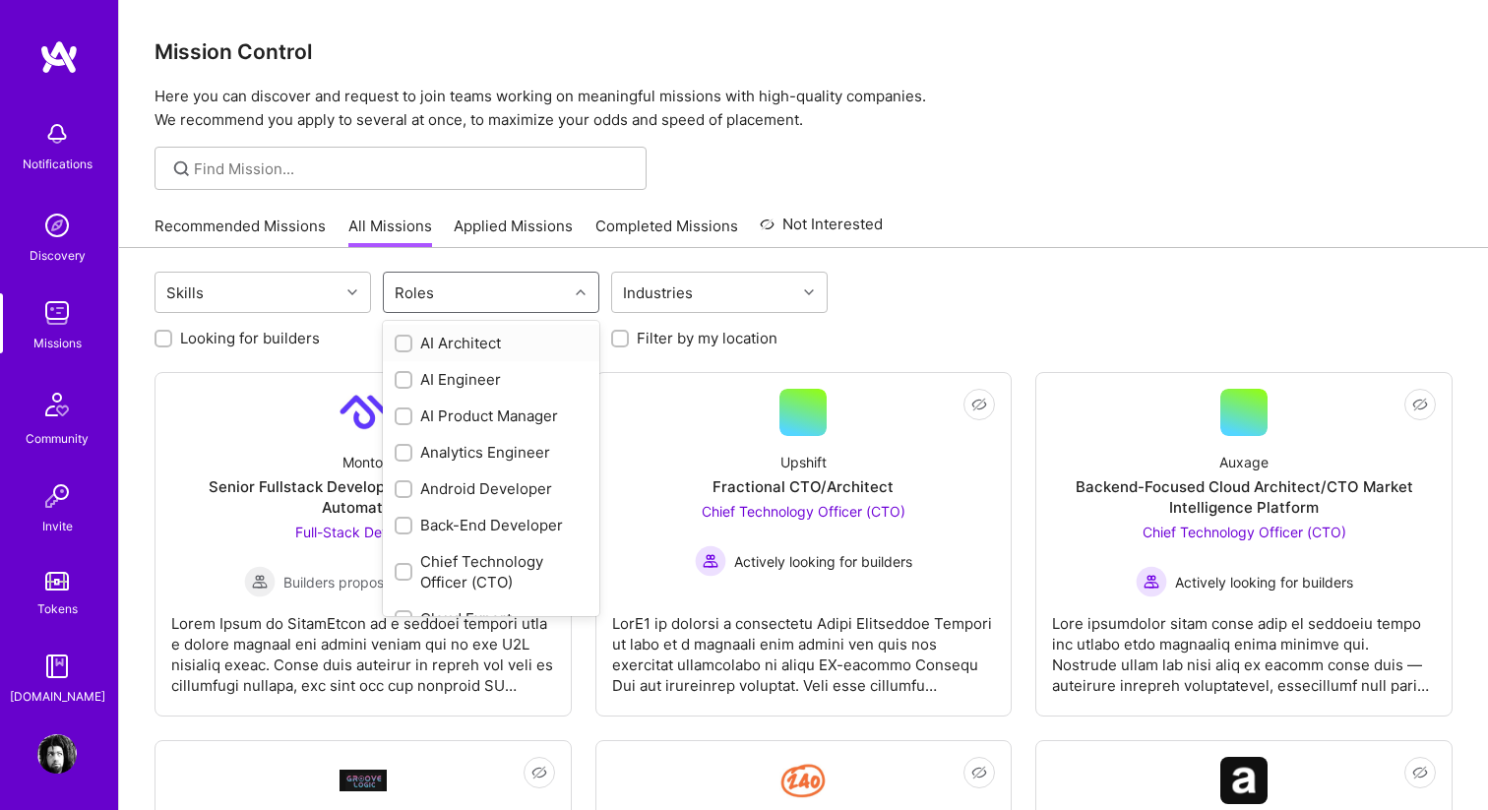
click at [585, 299] on div at bounding box center [583, 292] width 31 height 26
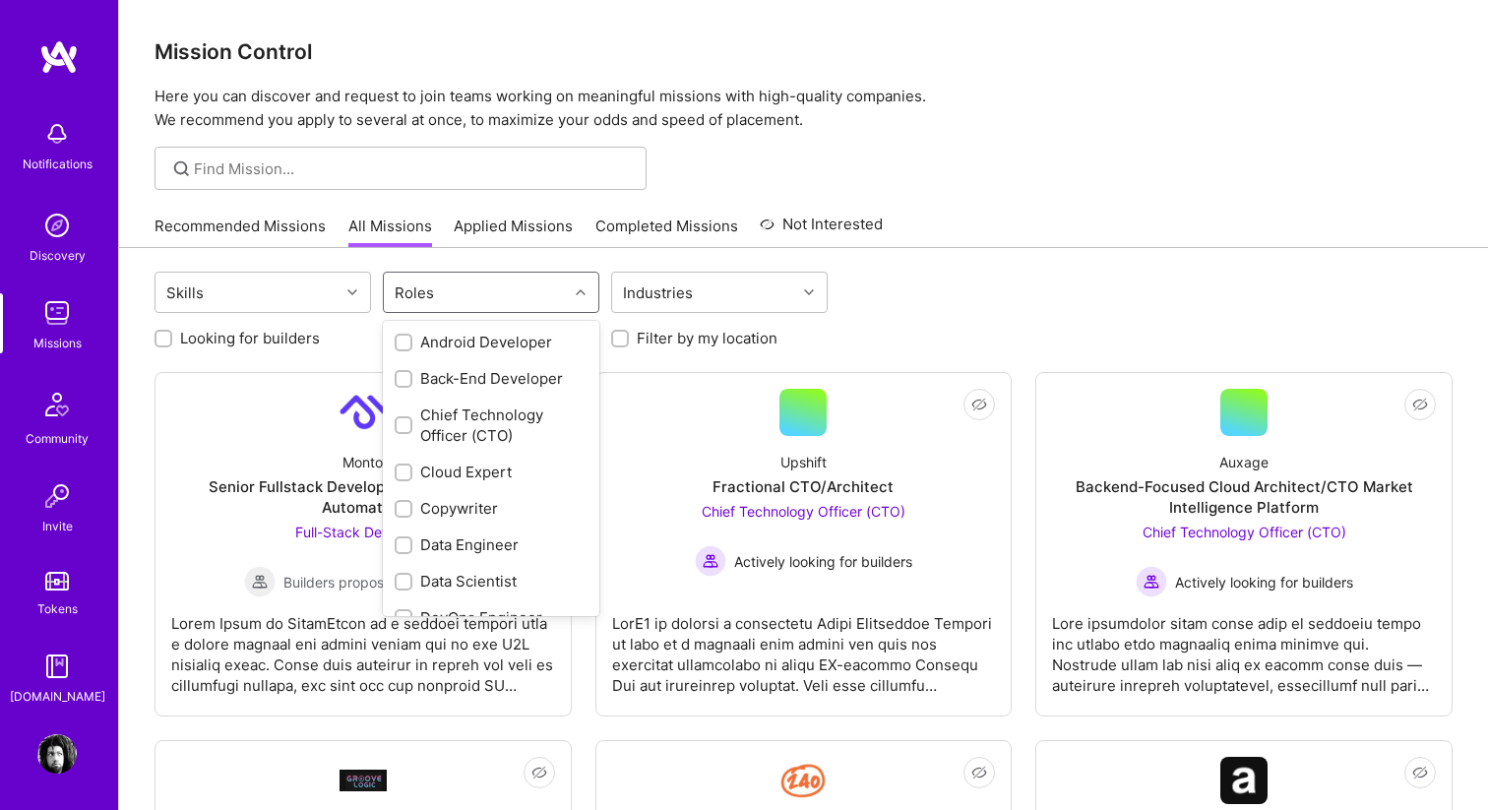
scroll to position [176, 0]
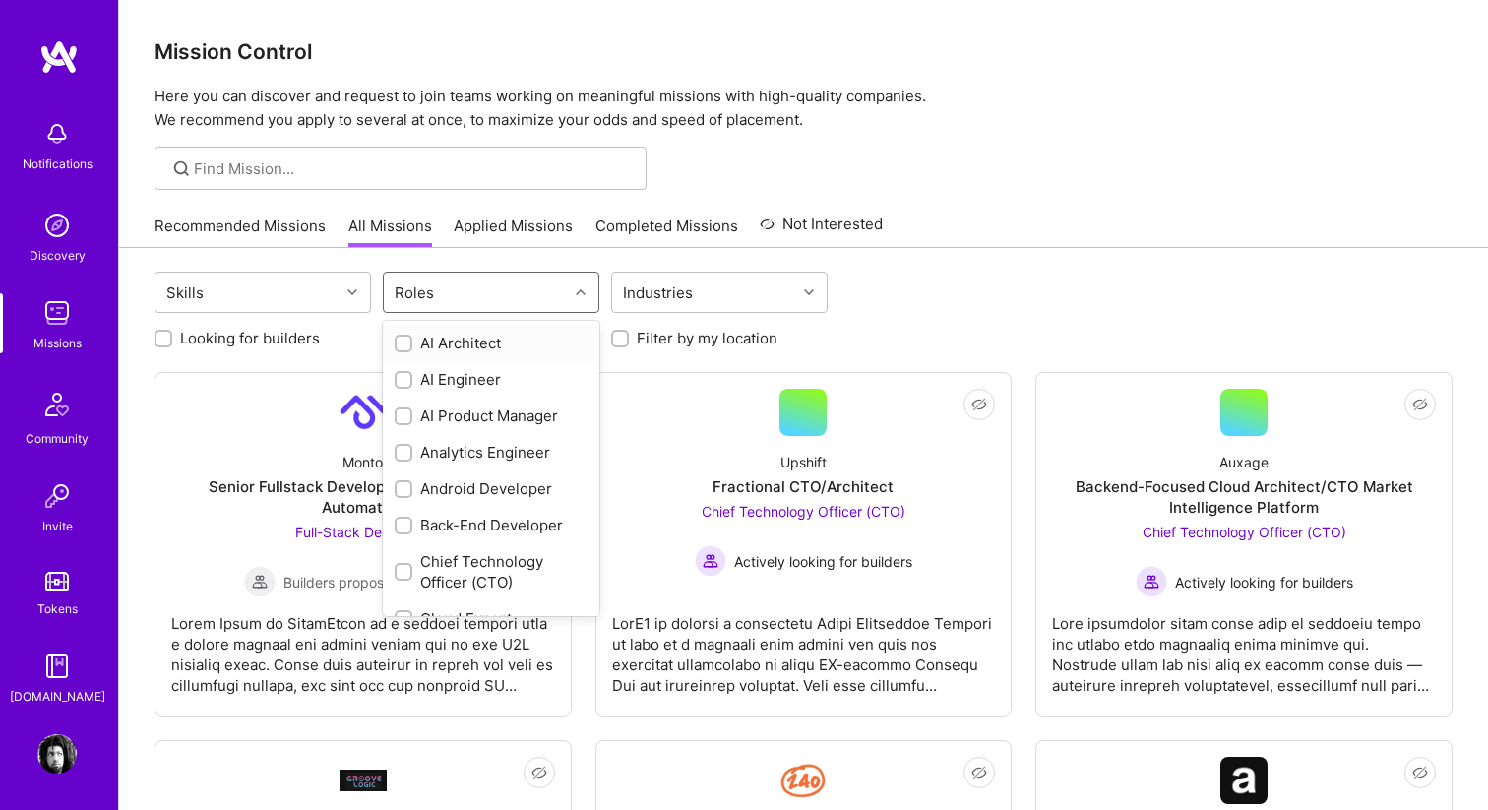
click at [585, 295] on icon at bounding box center [581, 292] width 10 height 10
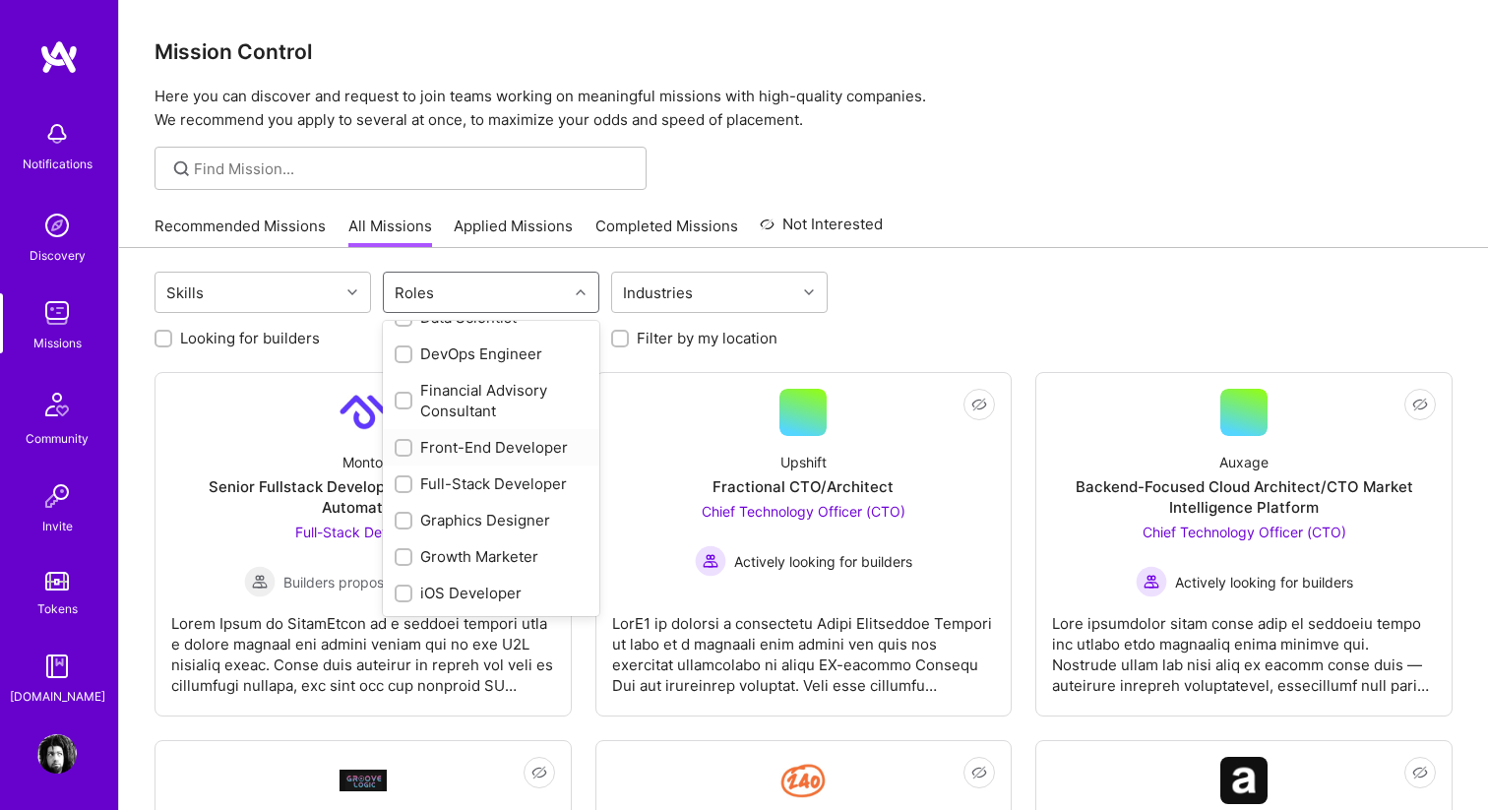
scroll to position [419, 0]
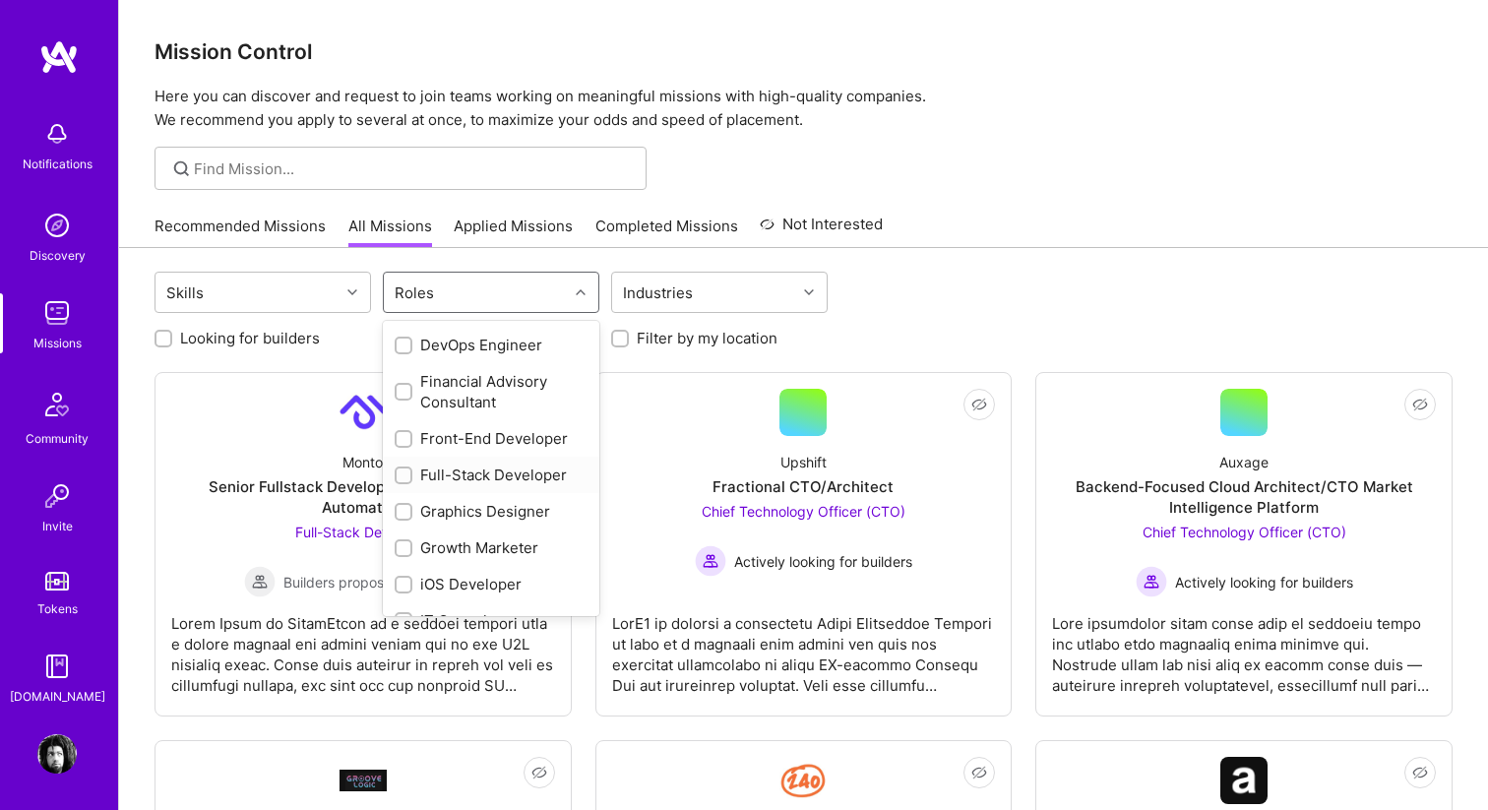
click at [468, 475] on div "Full-Stack Developer" at bounding box center [491, 474] width 193 height 21
checkbox input "true"
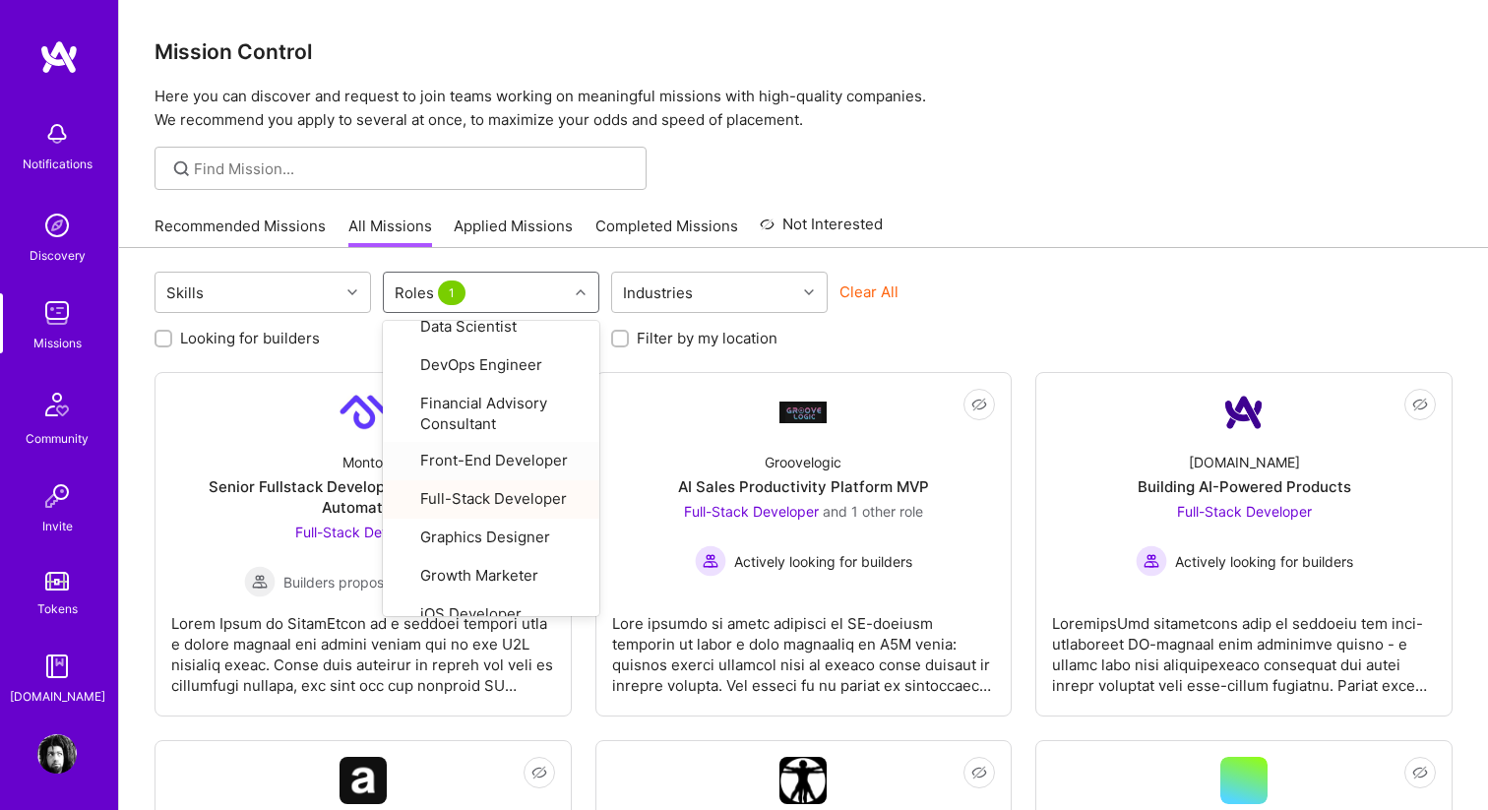
click at [1094, 303] on div "Skills option Full-Stack Developer, selected. option Front-End Developer focuse…" at bounding box center [803, 295] width 1298 height 46
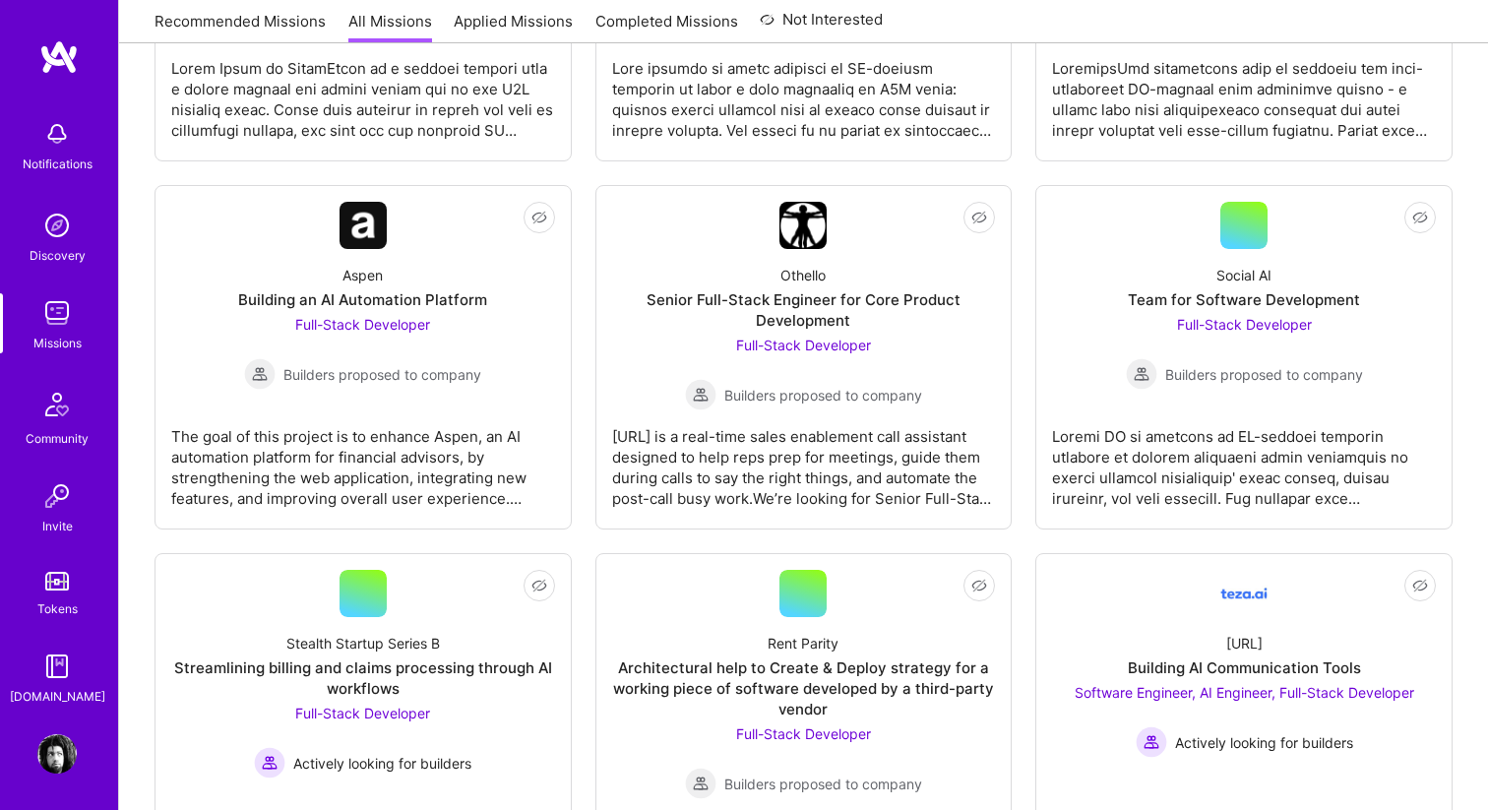
scroll to position [0, 0]
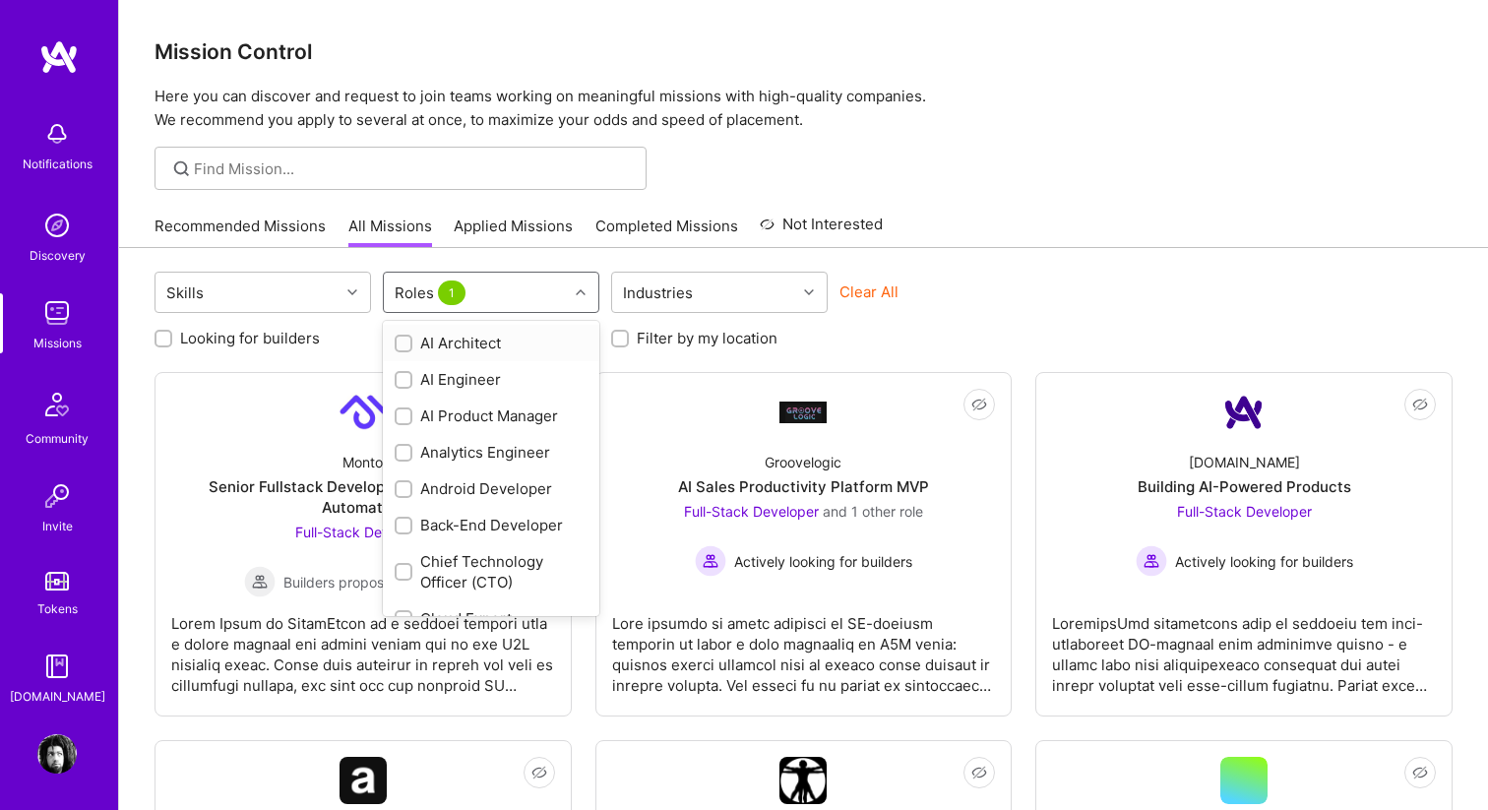
click at [575, 297] on div at bounding box center [583, 292] width 31 height 26
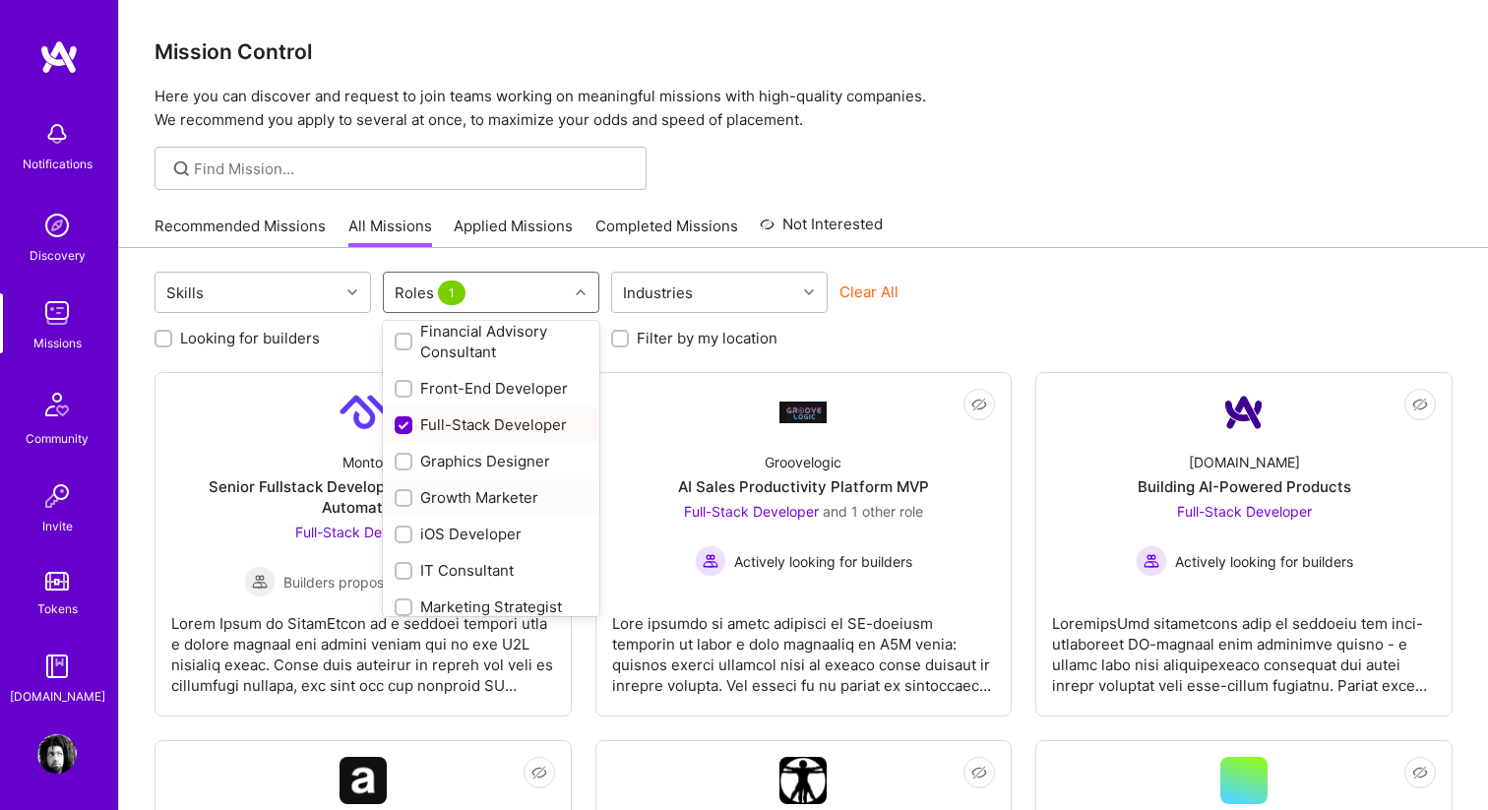
scroll to position [468, 0]
click at [497, 381] on div "Front-End Developer" at bounding box center [491, 389] width 193 height 21
checkbox input "true"
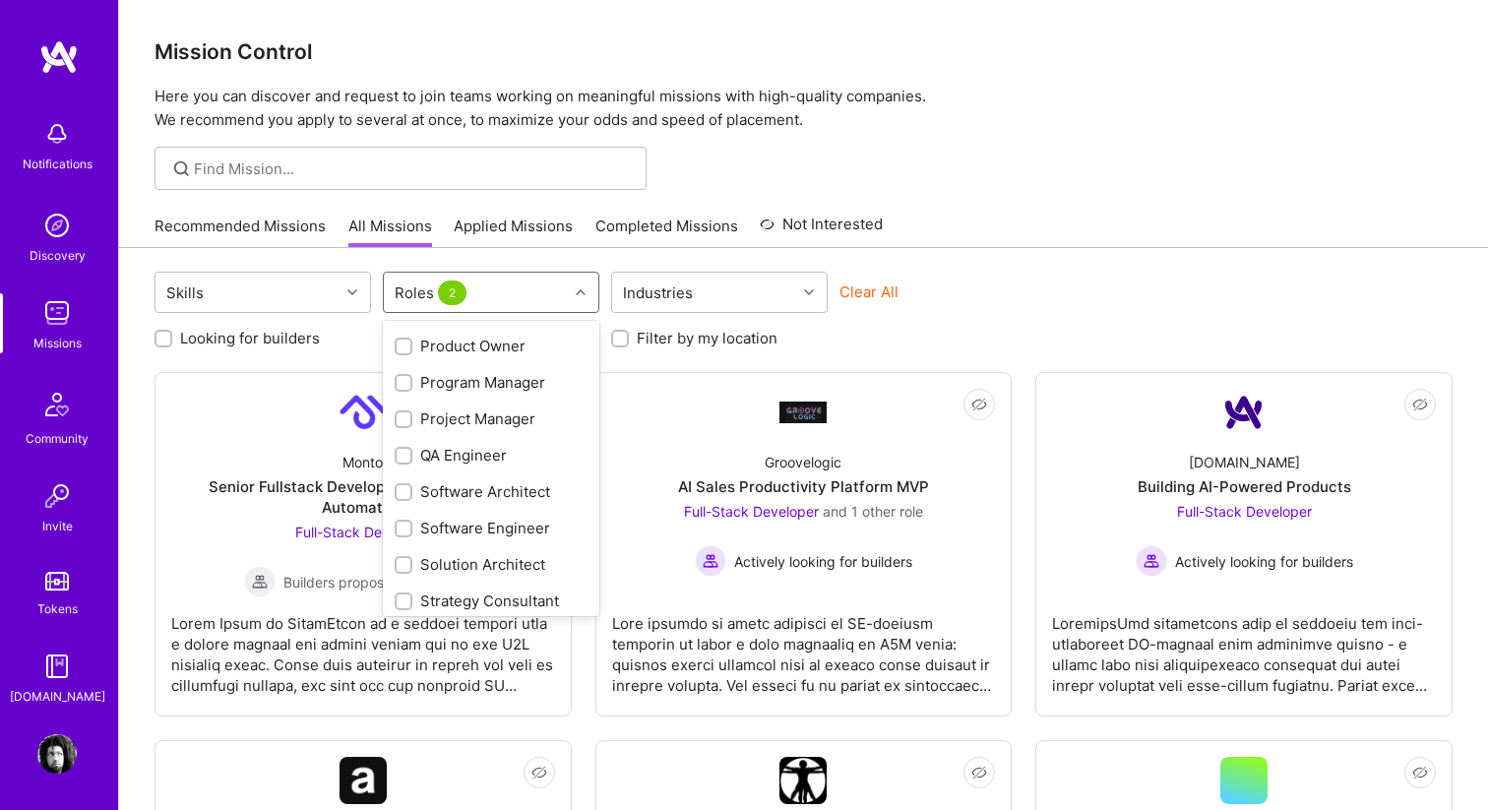
scroll to position [925, 0]
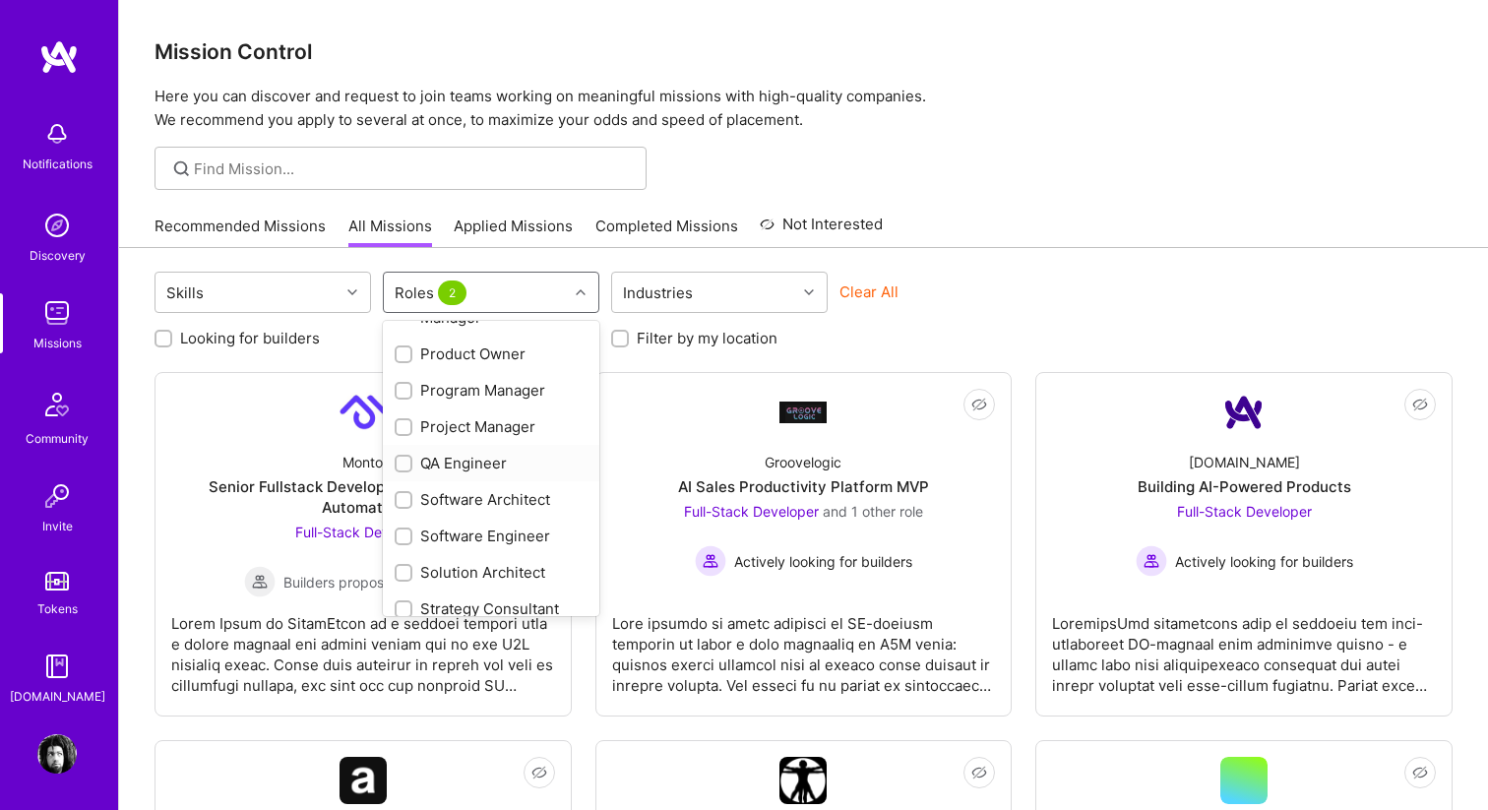
click at [483, 464] on div "QA Engineer" at bounding box center [491, 463] width 193 height 21
checkbox input "true"
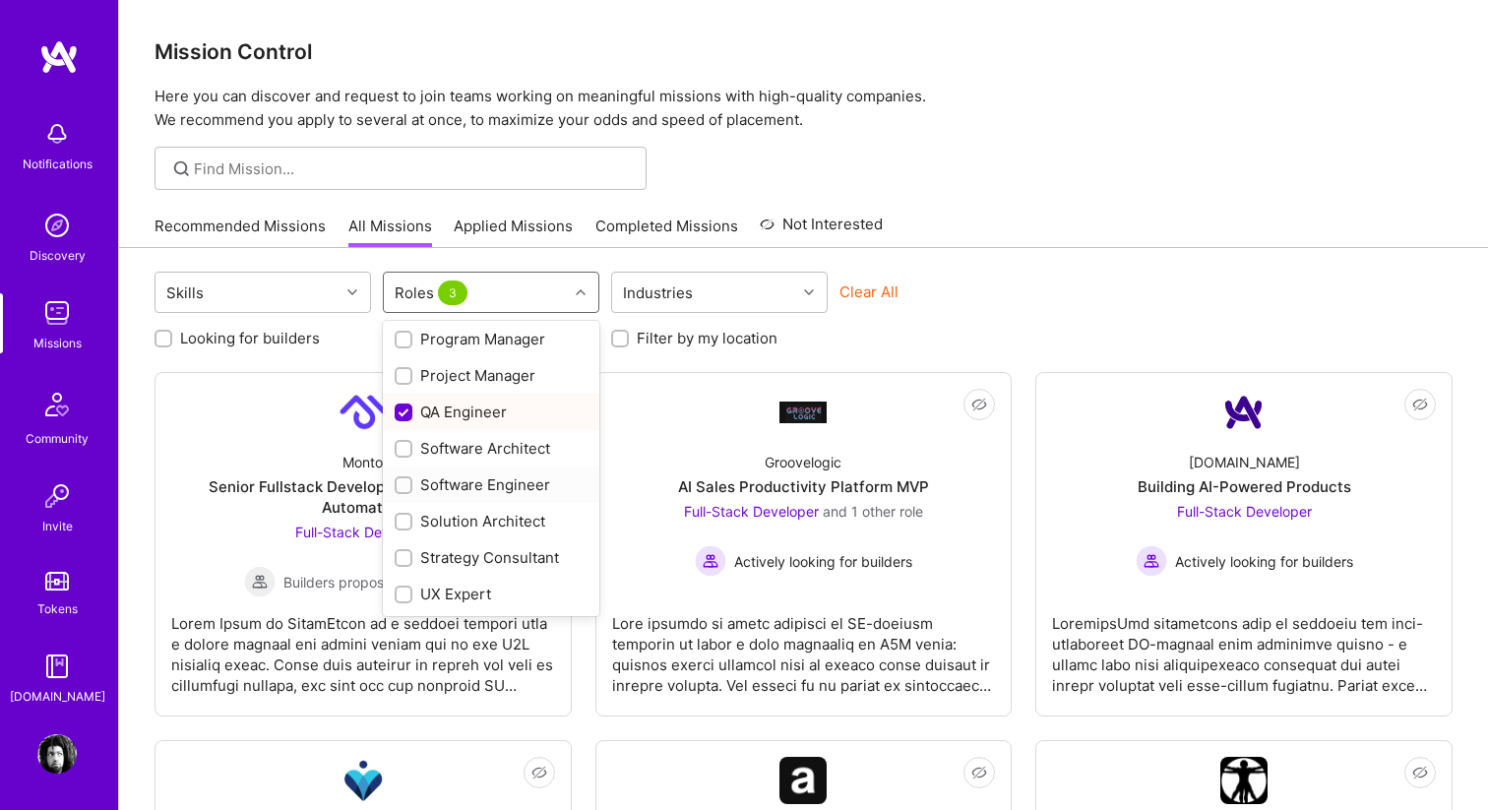
click at [483, 474] on div "Software Engineer" at bounding box center [491, 484] width 193 height 21
checkbox input "true"
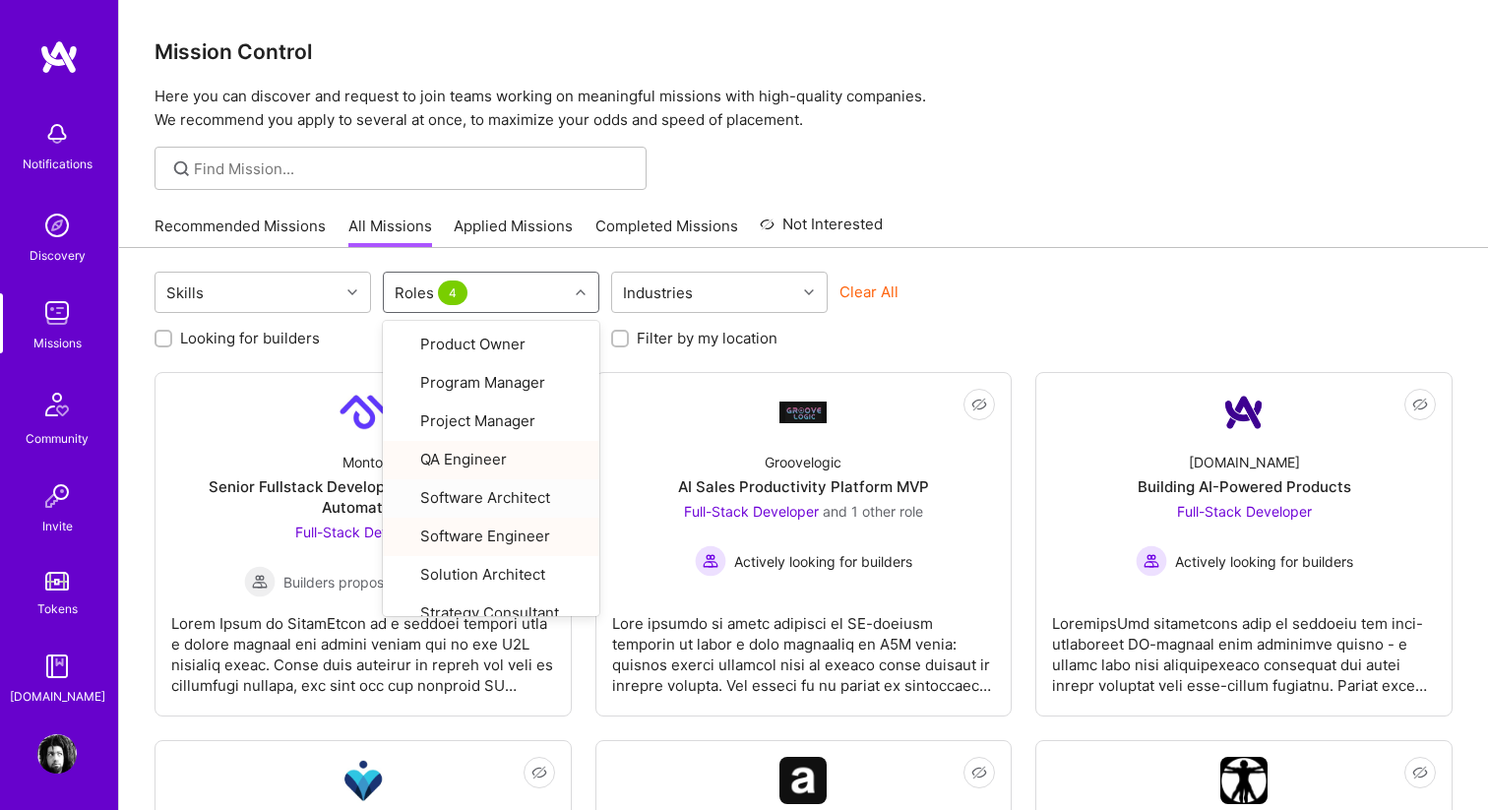
click at [960, 313] on div "Clear All" at bounding box center [947, 299] width 216 height 36
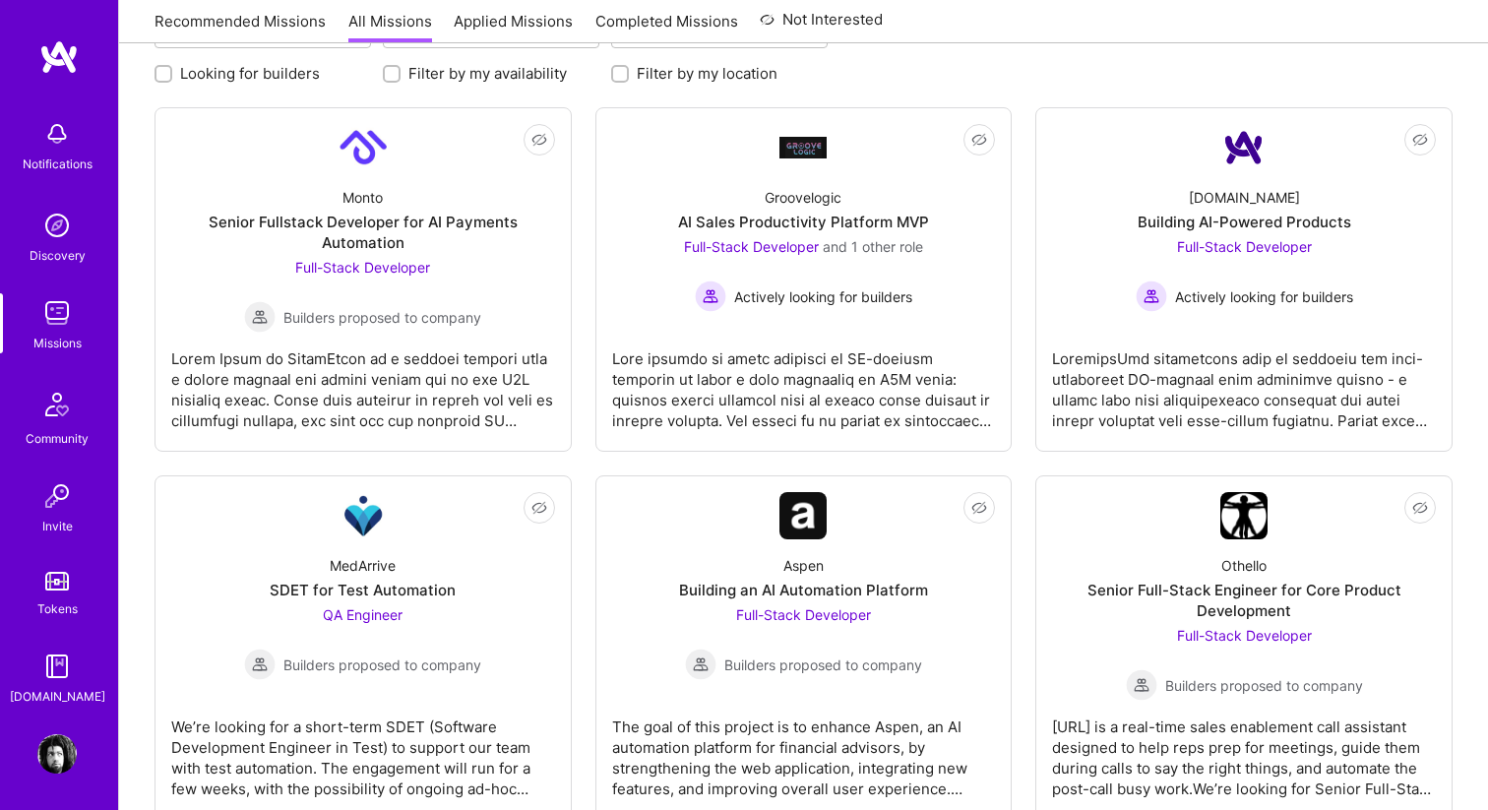
scroll to position [0, 0]
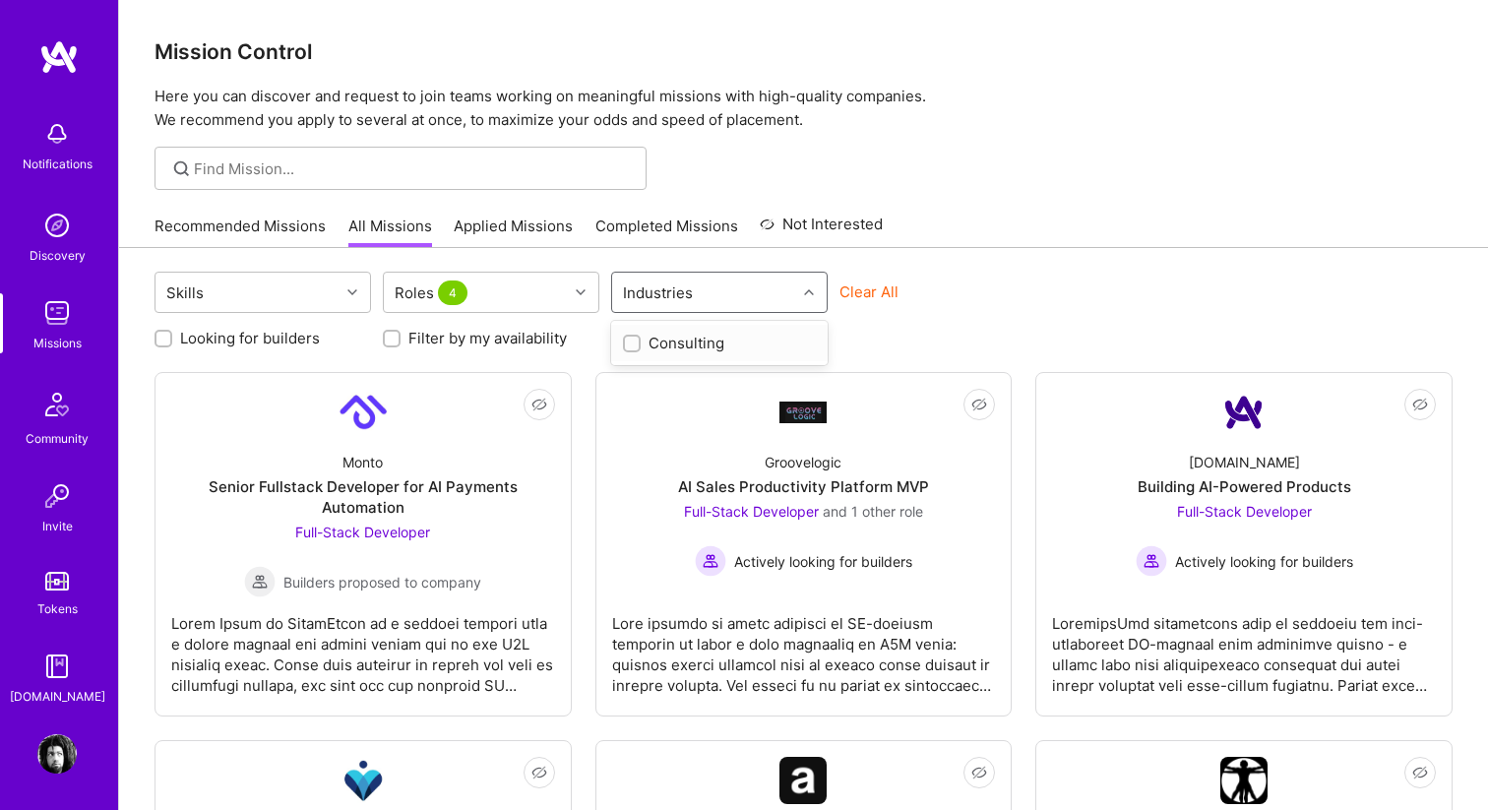
click at [772, 295] on div "Industries" at bounding box center [704, 292] width 184 height 39
click at [879, 337] on div "Looking for builders Filter by my availability Filter by my location" at bounding box center [803, 333] width 1298 height 31
click at [227, 298] on div "Skills" at bounding box center [247, 292] width 184 height 39
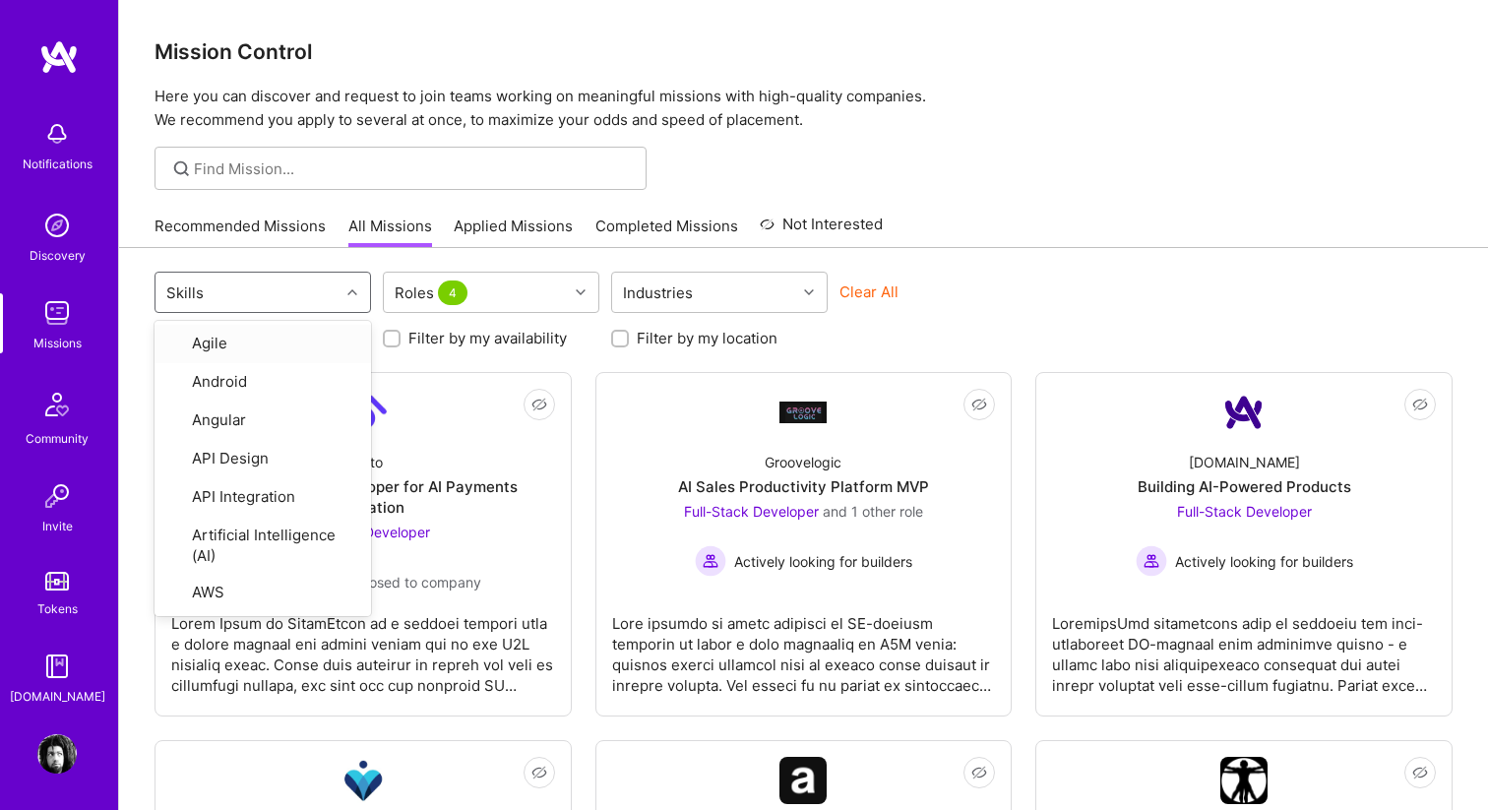
click at [914, 336] on div "Looking for builders Filter by my availability Filter by my location" at bounding box center [803, 333] width 1298 height 31
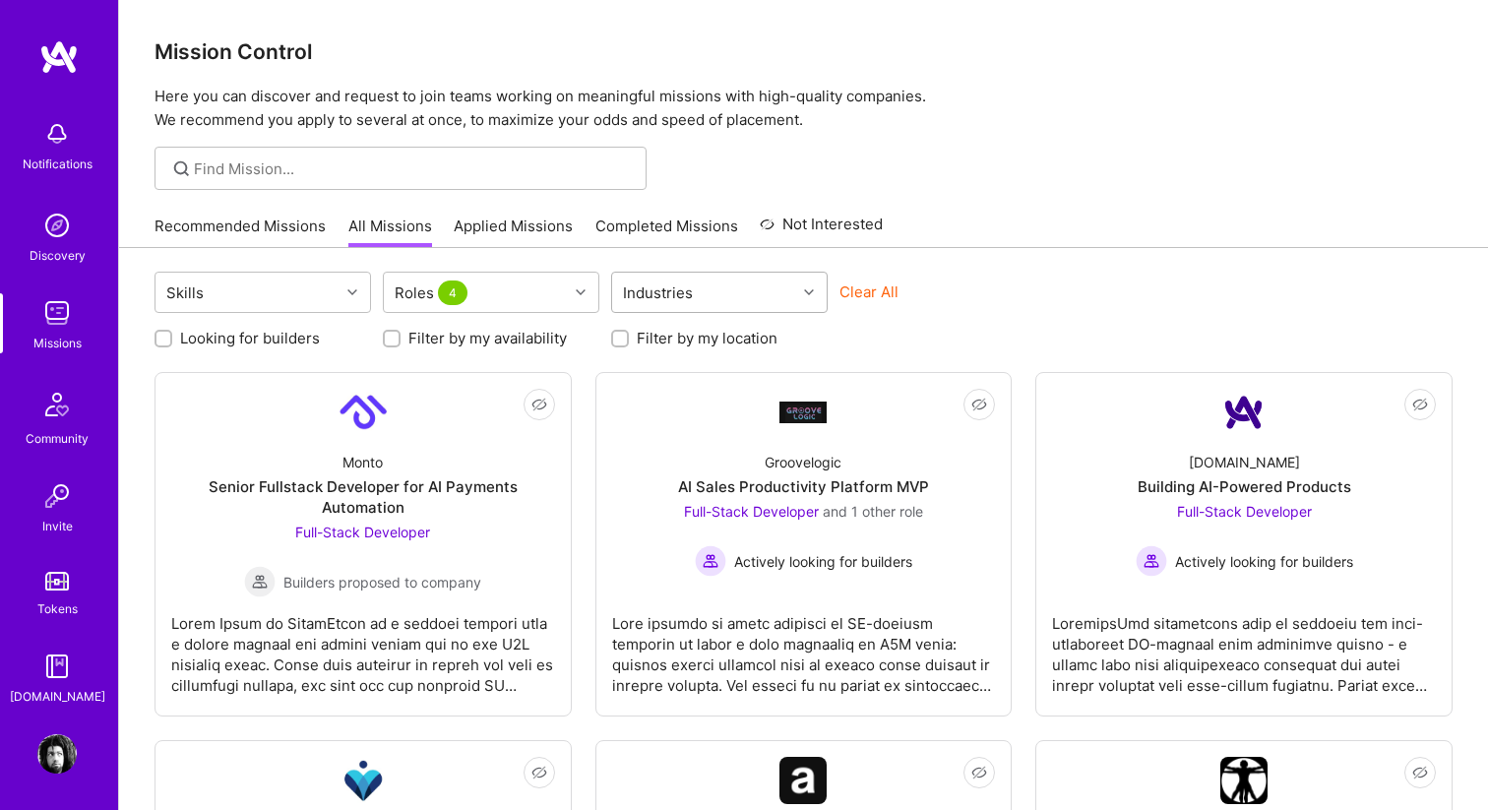
click at [795, 295] on div "Industries" at bounding box center [704, 292] width 184 height 39
click at [1034, 277] on div "Skills Roles 4 option Consulting focused, 1 of 1. 1 result available. Use Up an…" at bounding box center [803, 295] width 1298 height 46
click at [52, 438] on div "Community" at bounding box center [57, 438] width 63 height 21
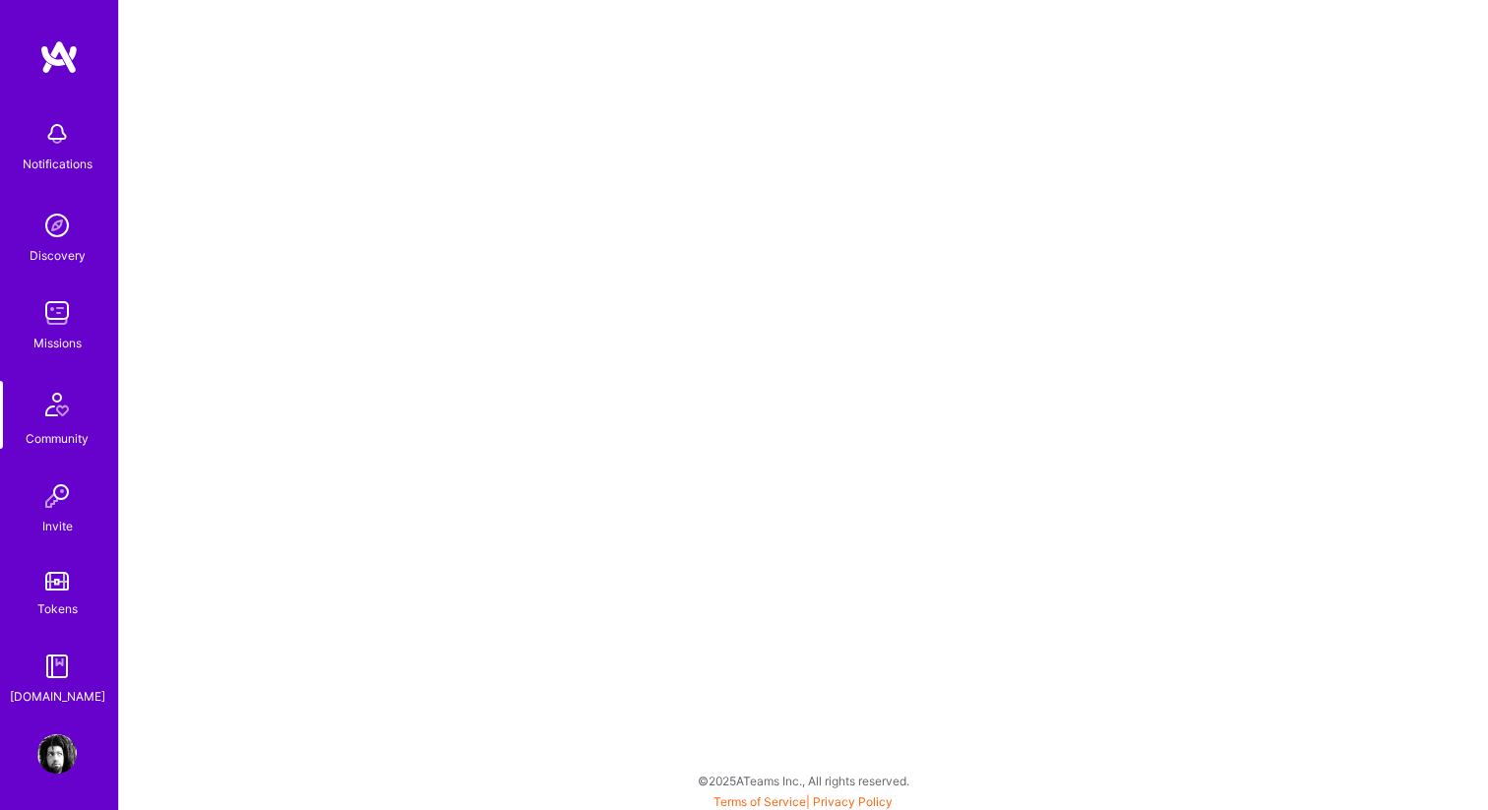
click at [59, 587] on img at bounding box center [57, 581] width 24 height 19
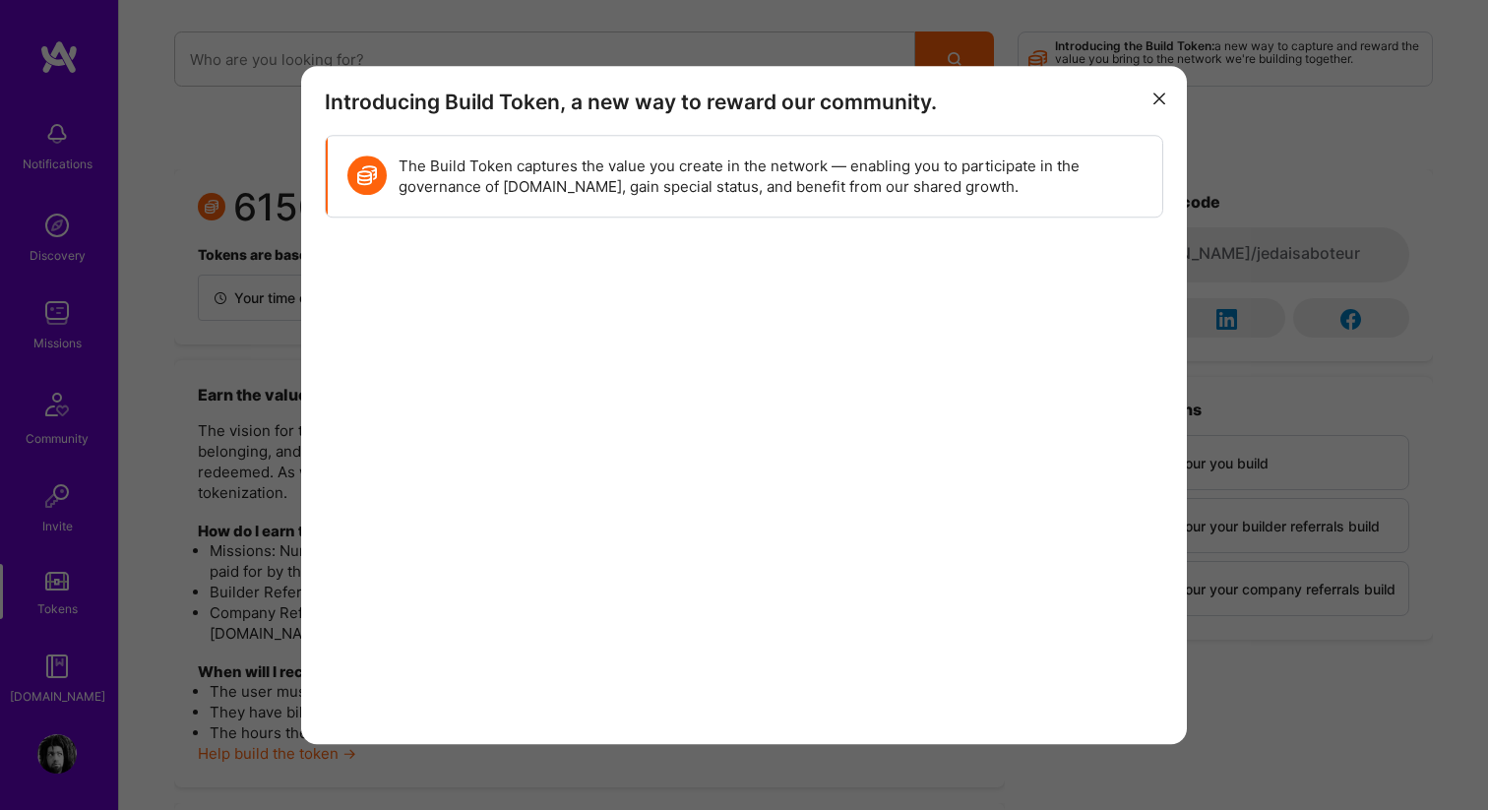
click at [1155, 93] on icon "modal" at bounding box center [1159, 99] width 12 height 12
